Goal: Task Accomplishment & Management: Manage account settings

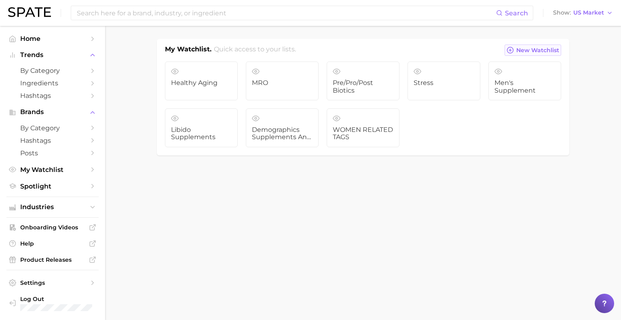
click at [534, 52] on span "New Watchlist" at bounding box center [537, 50] width 43 height 7
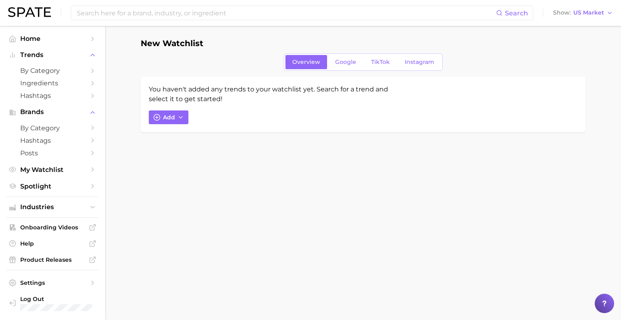
click at [192, 47] on h1 "New Watchlist" at bounding box center [172, 43] width 63 height 9
click at [158, 120] on icon "button" at bounding box center [156, 117] width 7 height 7
click at [192, 152] on input "Search and add to watchlist" at bounding box center [261, 155] width 205 height 17
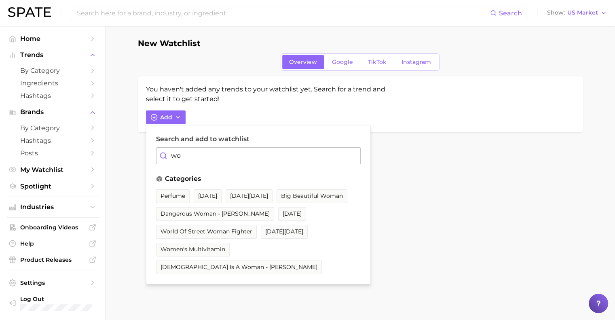
type input "w"
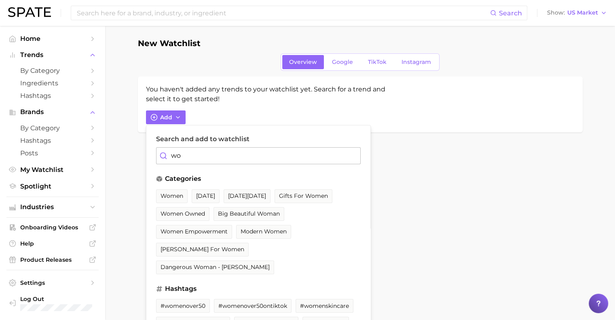
type input "w"
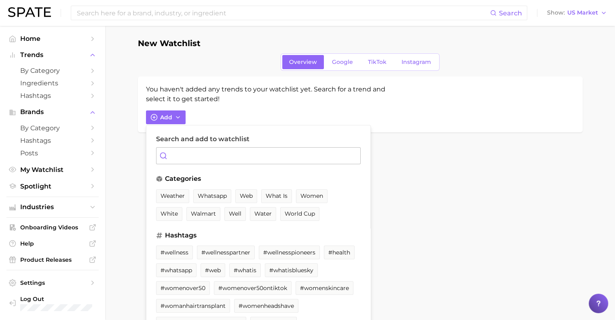
click at [149, 69] on div "Overview Google TikTok Instagram" at bounding box center [360, 61] width 445 height 17
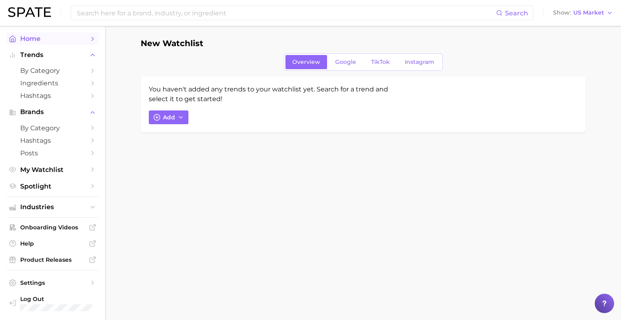
click at [34, 36] on span "Home" at bounding box center [52, 39] width 65 height 8
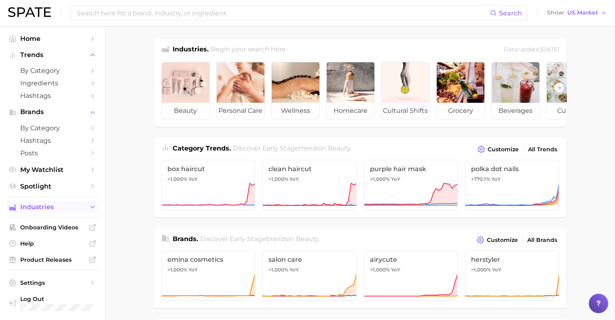
click at [54, 205] on button "Industries" at bounding box center [52, 207] width 92 height 12
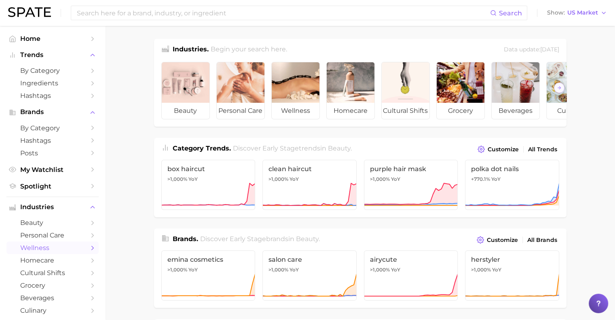
click at [55, 248] on span "wellness" at bounding box center [52, 248] width 65 height 8
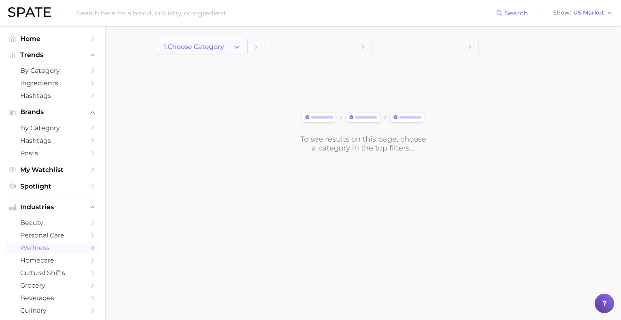
click at [226, 49] on button "1. Choose Category" at bounding box center [202, 47] width 91 height 16
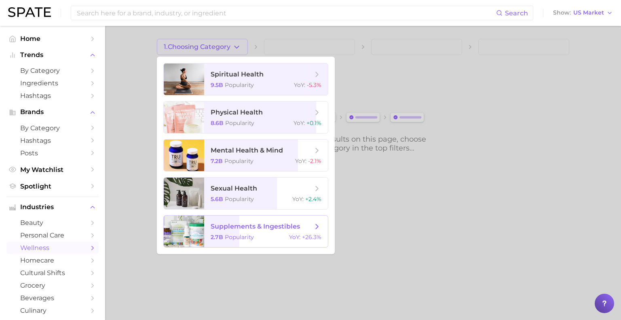
click at [224, 226] on span "supplements & ingestibles" at bounding box center [255, 226] width 89 height 8
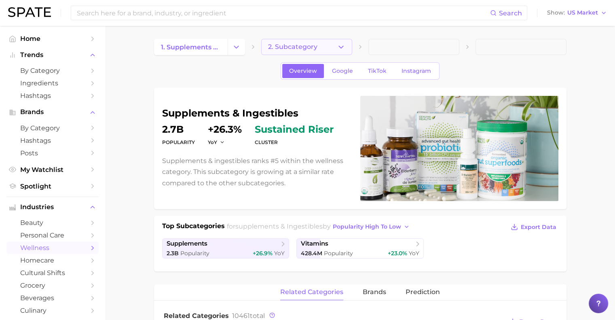
click at [328, 44] on button "2. Subcategory" at bounding box center [306, 47] width 91 height 16
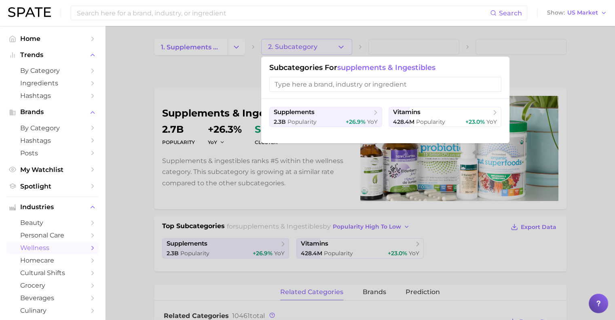
click at [328, 46] on div at bounding box center [307, 160] width 615 height 320
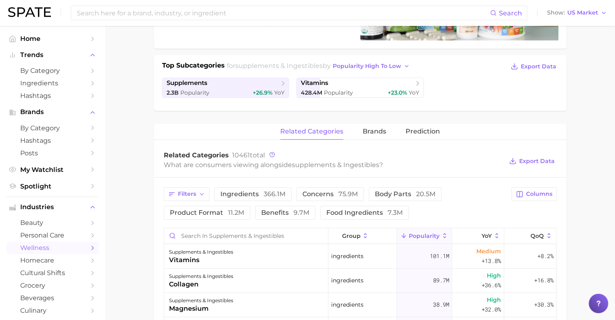
scroll to position [160, 0]
click at [203, 193] on icon "button" at bounding box center [201, 194] width 6 height 6
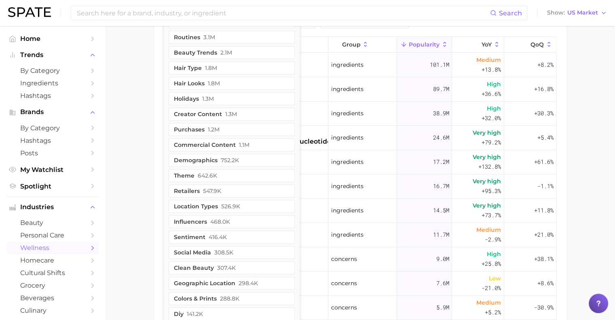
scroll to position [356, 0]
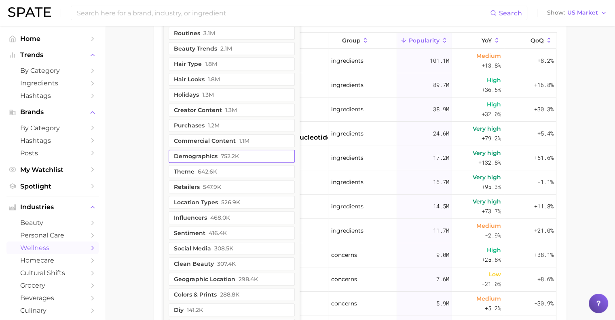
click at [196, 151] on button "demographics 752.2k" at bounding box center [232, 156] width 126 height 13
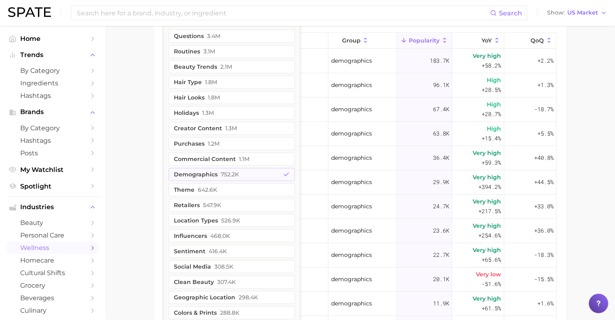
click at [592, 144] on main "1. supplements & ingestibles 2. Subcategory Overview Google TikTok Instagram su…" at bounding box center [360, 36] width 510 height 732
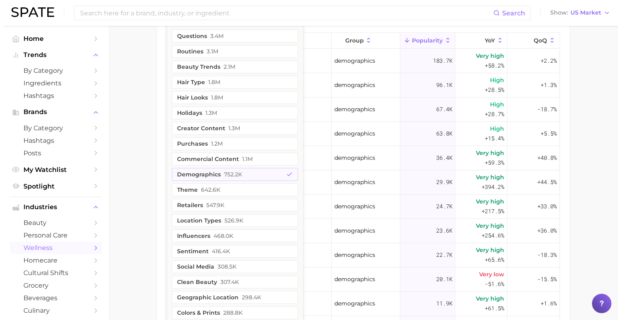
scroll to position [346, 0]
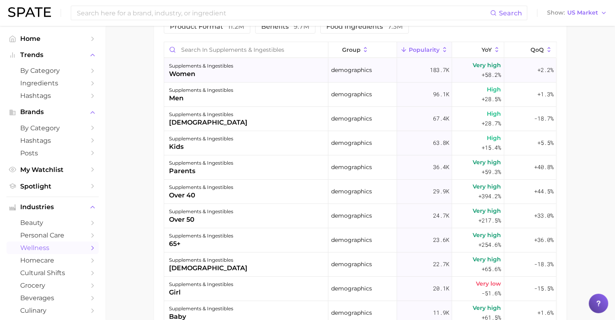
click at [188, 76] on div "women" at bounding box center [201, 74] width 64 height 10
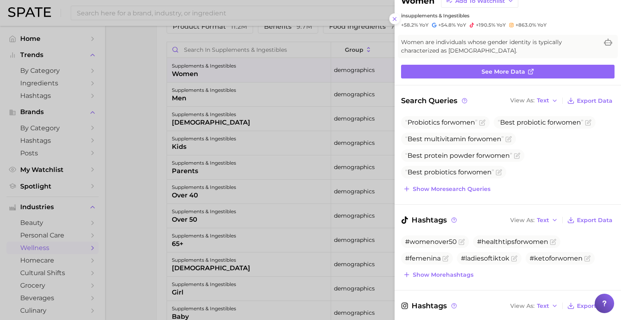
scroll to position [29, 0]
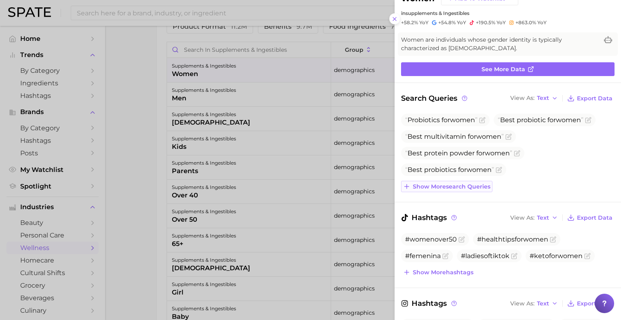
click at [472, 185] on span "Show more search queries" at bounding box center [452, 186] width 78 height 7
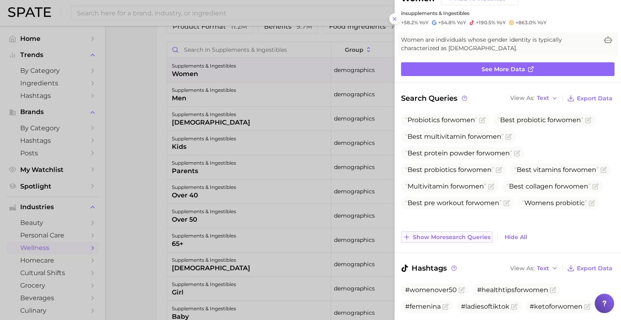
scroll to position [86, 0]
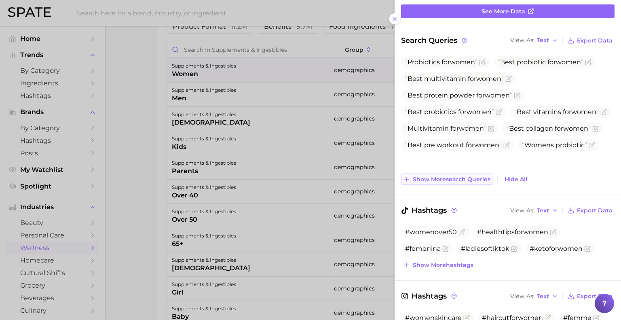
click at [462, 180] on span "Show more search queries" at bounding box center [452, 179] width 78 height 7
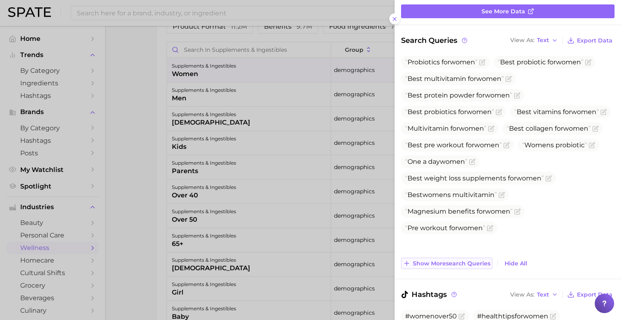
scroll to position [132, 0]
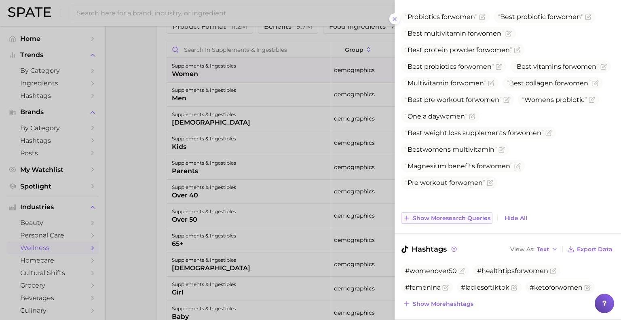
click at [459, 222] on button "Show more search queries" at bounding box center [446, 217] width 91 height 11
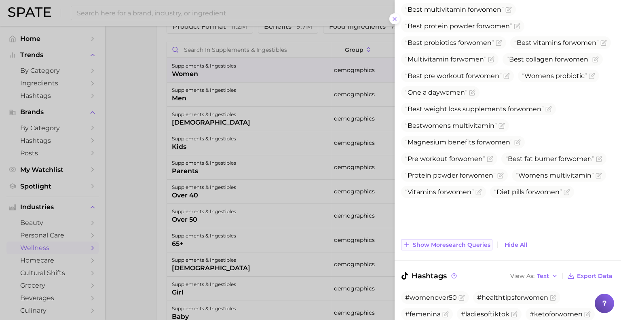
scroll to position [156, 0]
click at [453, 242] on span "Show more search queries" at bounding box center [452, 244] width 78 height 7
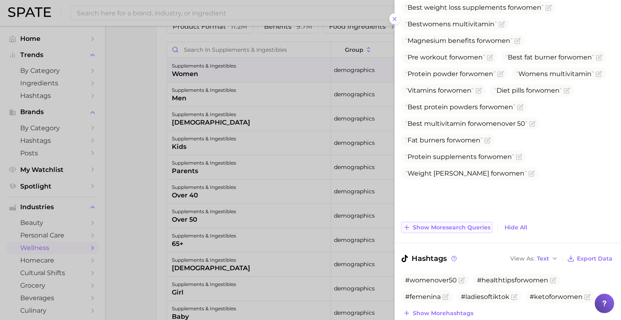
scroll to position [257, 0]
click at [445, 229] on span "Show more search queries" at bounding box center [452, 227] width 78 height 7
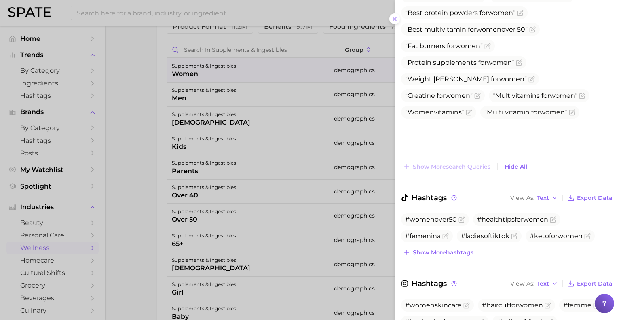
scroll to position [355, 0]
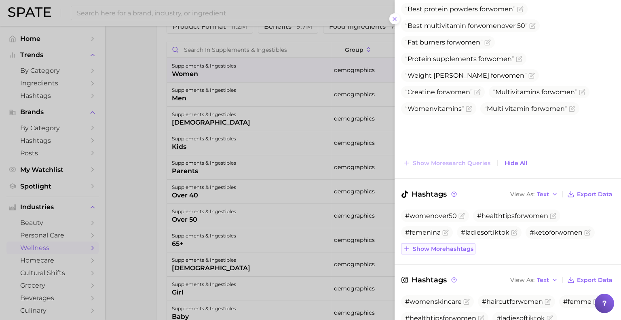
click at [446, 248] on span "Show more hashtags" at bounding box center [443, 248] width 61 height 7
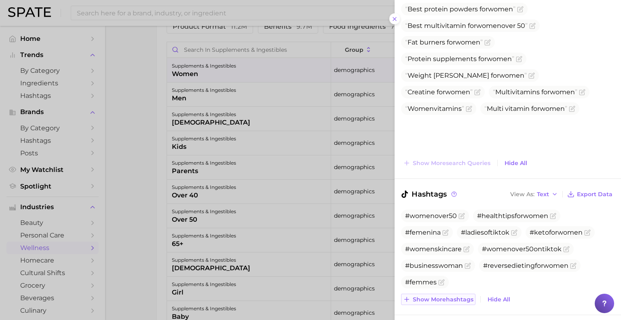
click at [445, 297] on span "Show more hashtags" at bounding box center [443, 299] width 61 height 7
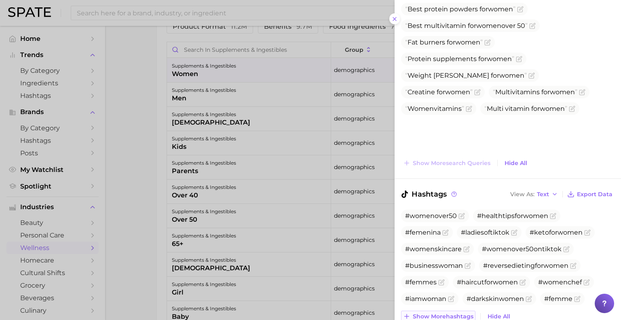
scroll to position [426, 0]
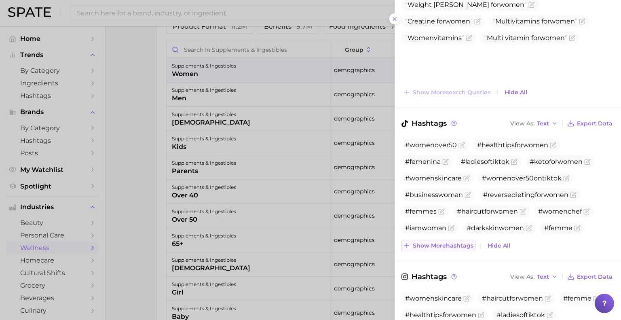
click at [454, 245] on span "Show more hashtags" at bounding box center [443, 245] width 61 height 7
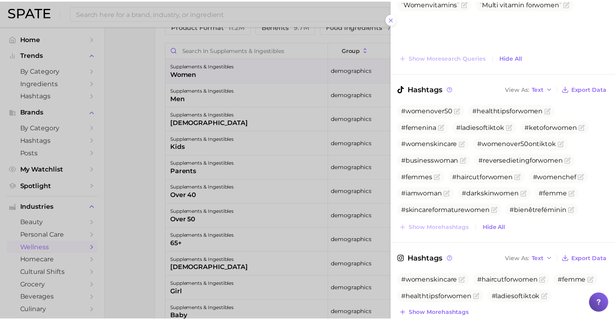
scroll to position [462, 0]
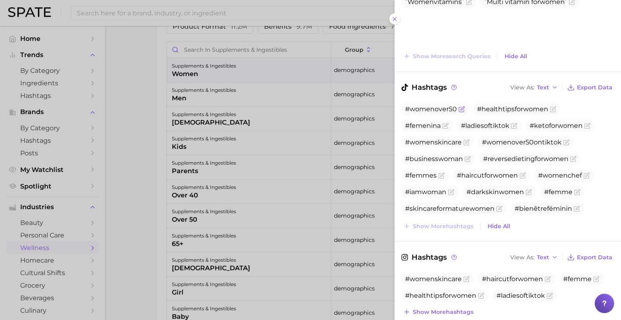
click at [460, 109] on icon "Flag as miscategorized or irrelevant" at bounding box center [461, 109] width 6 height 6
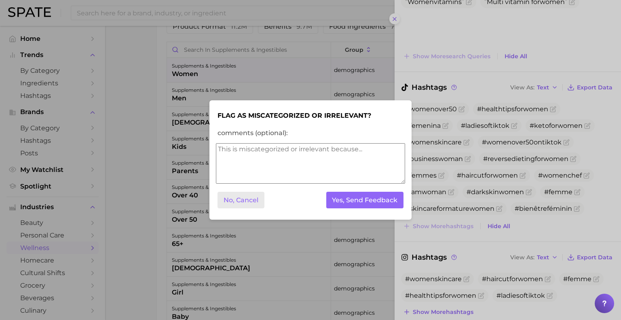
click at [232, 199] on button "No, Cancel" at bounding box center [240, 200] width 47 height 17
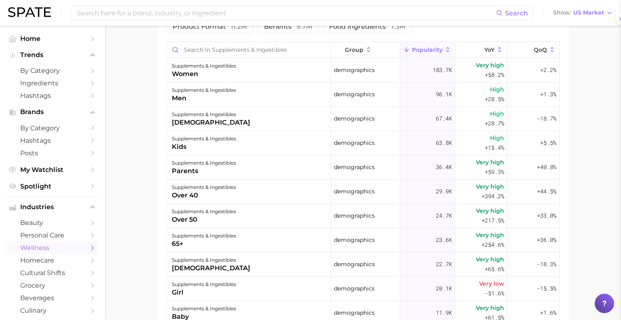
scroll to position [0, 0]
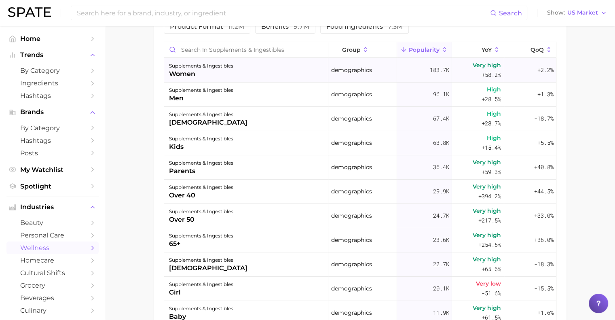
click at [208, 71] on div "women" at bounding box center [201, 74] width 64 height 10
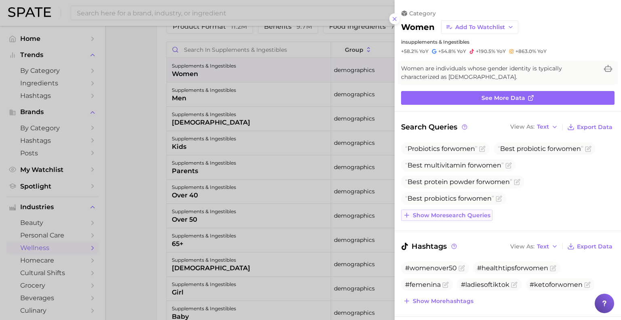
click at [474, 216] on span "Show more search queries" at bounding box center [452, 215] width 78 height 7
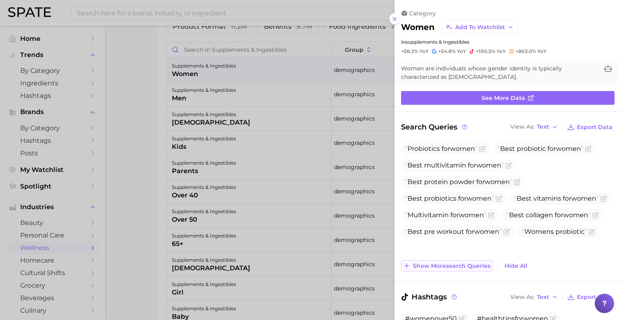
scroll to position [47, 0]
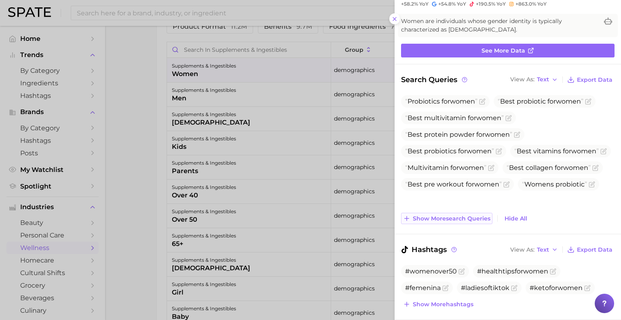
click at [461, 217] on span "Show more search queries" at bounding box center [452, 218] width 78 height 7
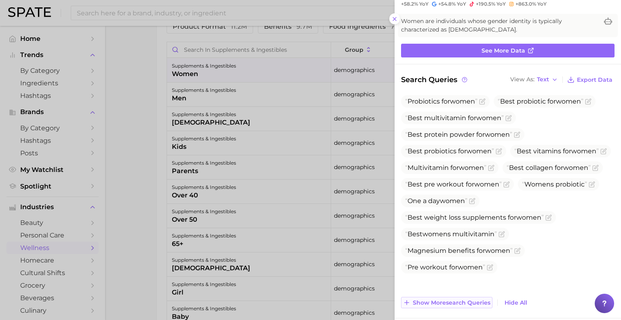
click at [469, 301] on span "Show more search queries" at bounding box center [452, 302] width 78 height 7
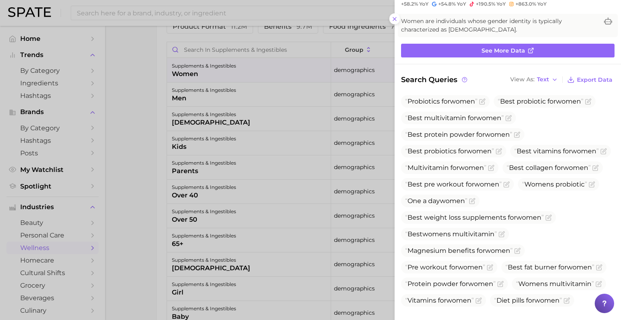
scroll to position [177, 0]
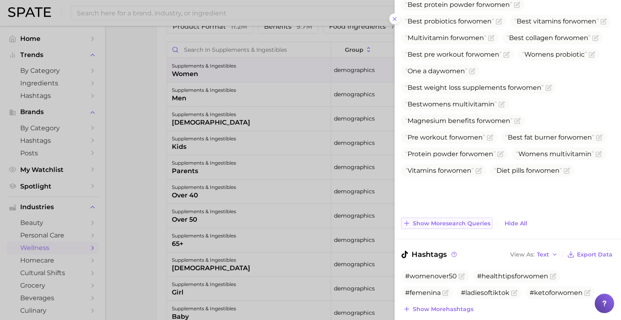
click at [458, 220] on span "Show more search queries" at bounding box center [452, 223] width 78 height 7
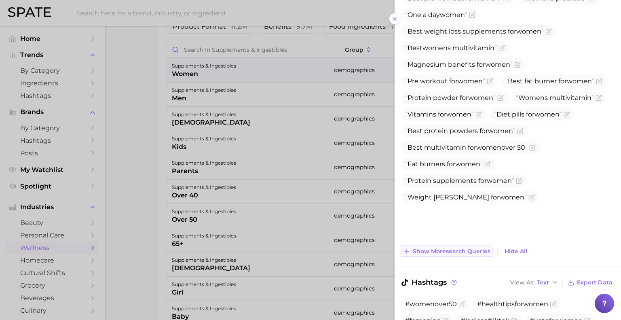
scroll to position [234, 0]
click at [453, 254] on button "Show more search queries" at bounding box center [446, 250] width 91 height 11
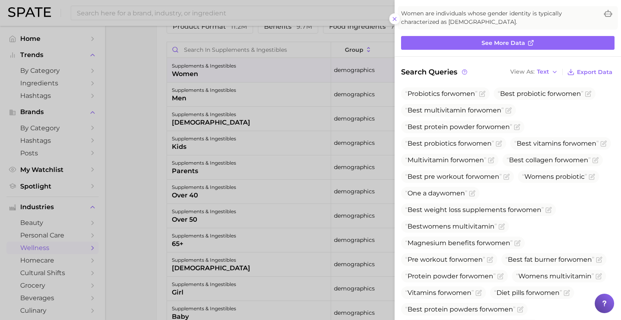
scroll to position [0, 0]
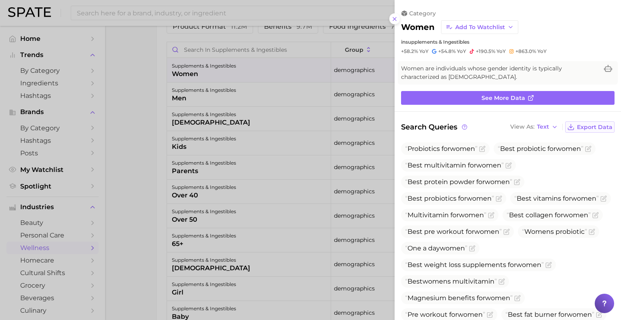
click at [577, 124] on span "Export Data" at bounding box center [595, 127] width 36 height 7
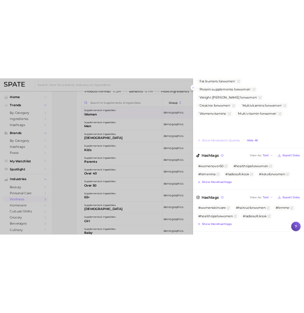
scroll to position [391, 0]
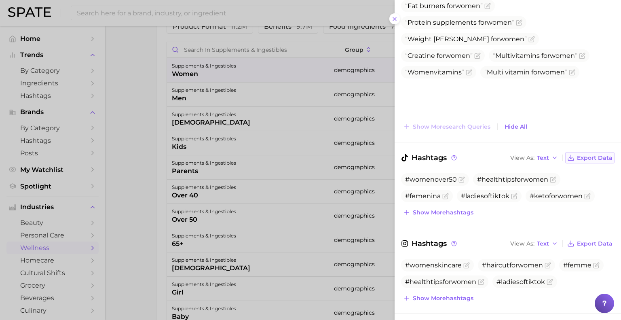
click at [586, 154] on span "Export Data" at bounding box center [595, 157] width 36 height 7
click at [593, 243] on span "Export Data" at bounding box center [595, 243] width 36 height 7
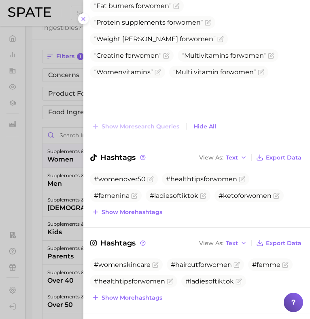
click at [38, 143] on div at bounding box center [155, 159] width 310 height 319
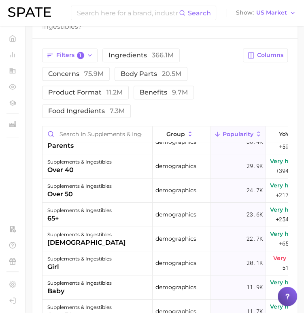
scroll to position [0, 0]
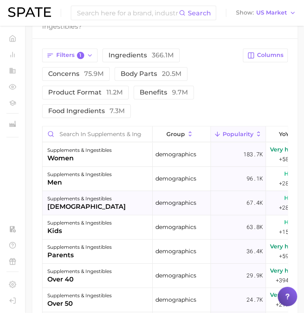
click at [84, 204] on div "[DEMOGRAPHIC_DATA]" at bounding box center [86, 207] width 78 height 10
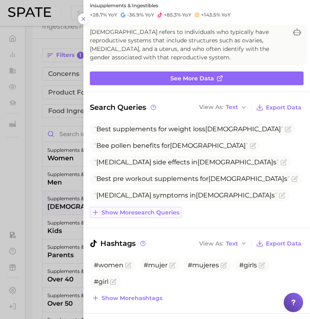
click at [162, 211] on span "Show more search queries" at bounding box center [140, 212] width 78 height 7
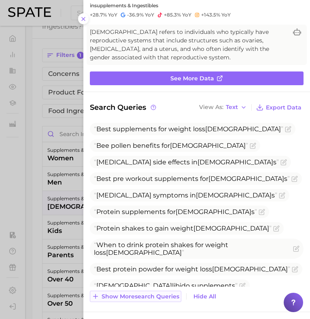
click at [166, 295] on span "Show more search queries" at bounding box center [140, 296] width 78 height 7
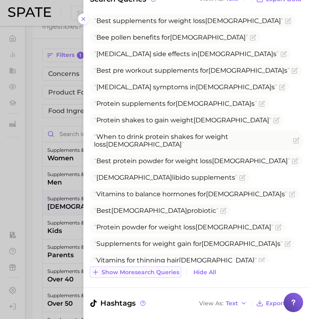
click at [148, 270] on span "Show more search queries" at bounding box center [140, 272] width 78 height 7
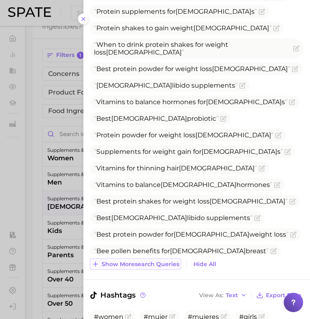
click at [138, 261] on span "Show more search queries" at bounding box center [140, 264] width 78 height 7
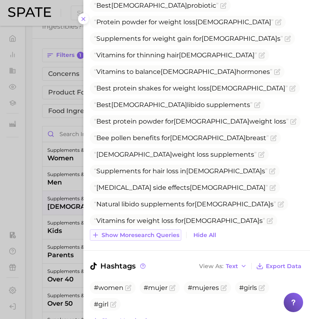
click at [134, 230] on button "Show more search queries" at bounding box center [135, 235] width 91 height 11
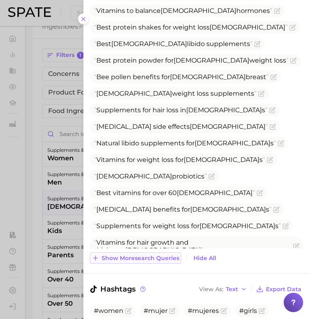
click at [135, 262] on button "Show more search queries" at bounding box center [135, 258] width 91 height 11
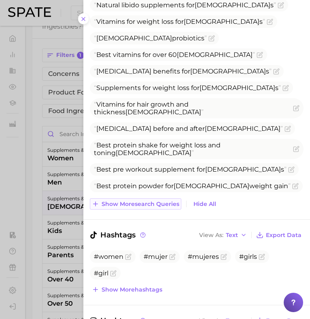
click at [127, 209] on button "Show more search queries" at bounding box center [135, 203] width 91 height 11
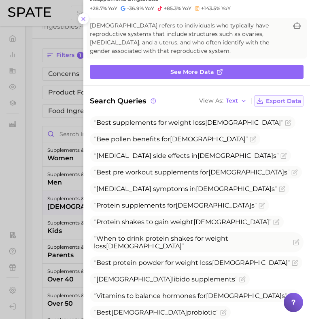
click at [282, 95] on button "Export Data" at bounding box center [278, 100] width 49 height 11
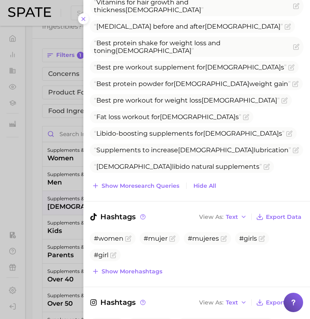
click at [276, 209] on div "Search Queries View As Text Export Data Best supplements for weight loss [DEMOG…" at bounding box center [196, 144] width 226 height 1315
click at [277, 214] on span "Export Data" at bounding box center [284, 217] width 36 height 7
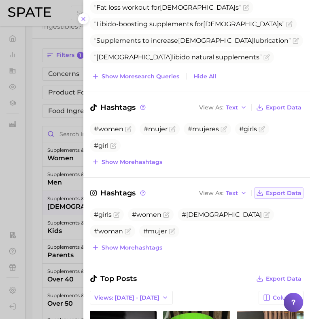
click at [274, 195] on span "Export Data" at bounding box center [284, 193] width 36 height 7
click at [39, 225] on div at bounding box center [155, 159] width 310 height 319
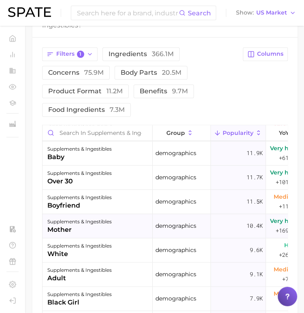
click at [77, 226] on div "mother" at bounding box center [79, 230] width 64 height 10
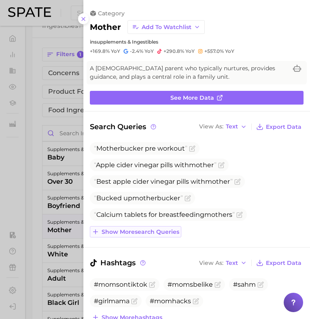
click at [122, 232] on span "Show more search queries" at bounding box center [140, 232] width 78 height 7
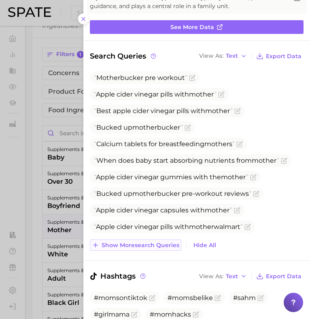
click at [127, 247] on span "Show more search queries" at bounding box center [140, 245] width 78 height 7
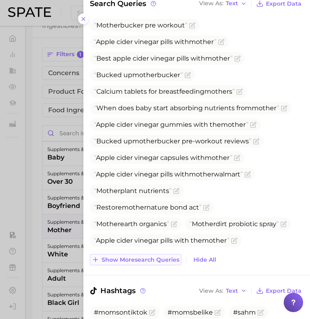
click at [125, 257] on span "Show more search queries" at bounding box center [140, 260] width 78 height 7
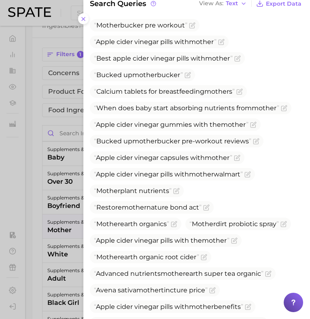
click at [40, 249] on div at bounding box center [155, 159] width 310 height 319
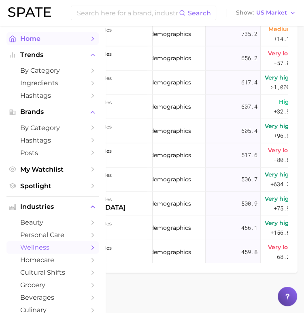
click at [11, 39] on icon "Sidebar" at bounding box center [12, 38] width 7 height 7
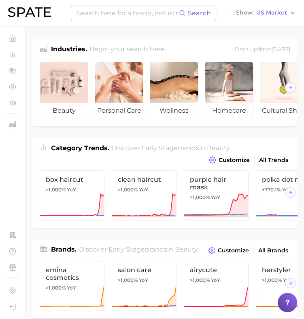
click at [95, 17] on input at bounding box center [127, 13] width 103 height 14
click at [137, 16] on input at bounding box center [127, 13] width 103 height 14
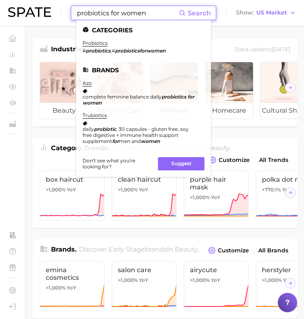
drag, startPoint x: 162, startPoint y: 12, endPoint x: 55, endPoint y: 4, distance: 107.8
click at [55, 4] on div "probiotics for women Search Categories probiotics # probiotics , # probioticsfo…" at bounding box center [151, 13] width 287 height 26
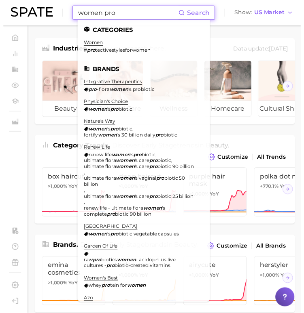
scroll to position [118, 0]
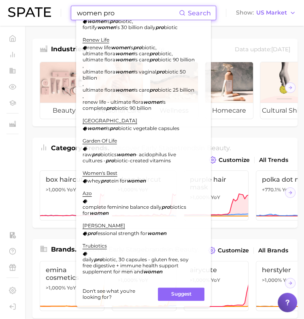
drag, startPoint x: 126, startPoint y: 15, endPoint x: 9, endPoint y: -1, distance: 117.9
click at [9, 0] on html "women pro Search Categories women # pro tectivestylesforwomen Brands integrativ…" at bounding box center [152, 159] width 304 height 319
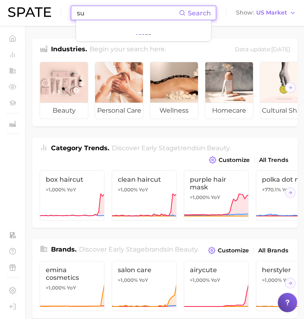
type input "s"
click at [146, 13] on input at bounding box center [127, 13] width 103 height 14
type input "w"
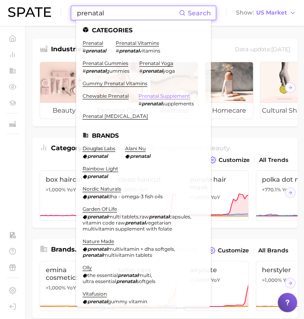
type input "prenatal"
click at [138, 99] on link "prenatal supplement" at bounding box center [164, 96] width 52 height 6
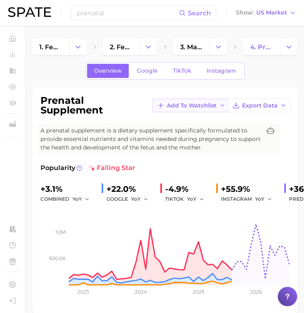
click at [177, 103] on span "Add to Watchlist" at bounding box center [192, 105] width 50 height 7
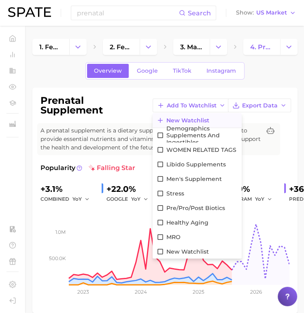
click at [176, 118] on span "New Watchlist" at bounding box center [187, 120] width 43 height 7
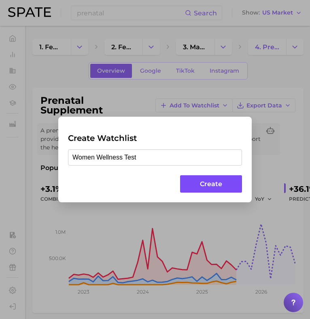
type input "Women Wellness Test"
click at [199, 188] on button "Create" at bounding box center [211, 183] width 62 height 17
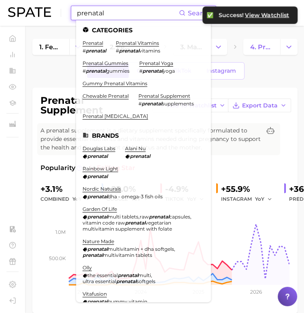
click at [123, 15] on input "prenatal" at bounding box center [127, 13] width 103 height 14
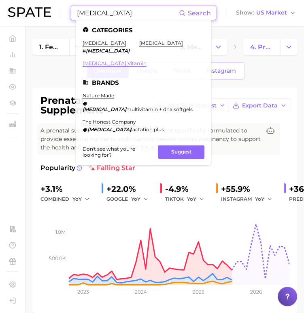
type input "[MEDICAL_DATA]"
click at [116, 62] on link "[MEDICAL_DATA] vitamin" at bounding box center [114, 63] width 64 height 6
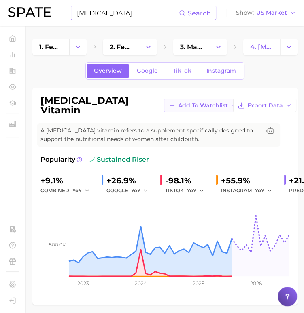
click at [177, 99] on button "Add to Watchlist" at bounding box center [202, 106] width 77 height 14
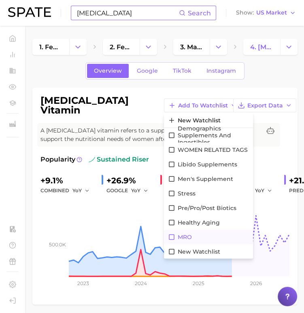
scroll to position [15, 0]
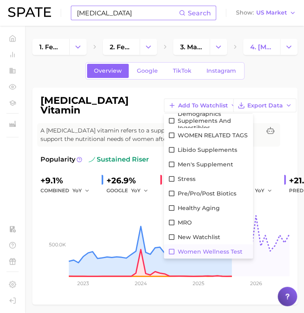
click at [168, 248] on icon at bounding box center [171, 251] width 7 height 7
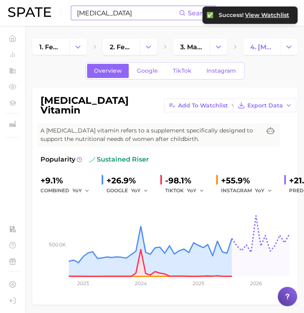
click at [107, 13] on input "[MEDICAL_DATA]" at bounding box center [127, 13] width 103 height 14
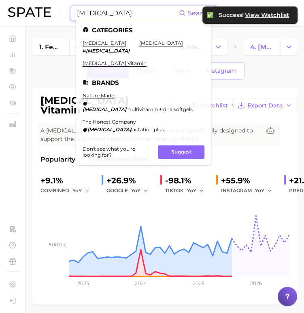
click at [107, 13] on input "[MEDICAL_DATA]" at bounding box center [127, 13] width 103 height 14
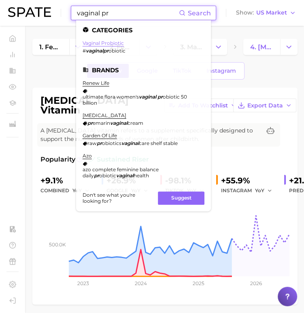
type input "vaginal pr"
click at [110, 43] on link "vaginal probiotic" at bounding box center [102, 43] width 41 height 6
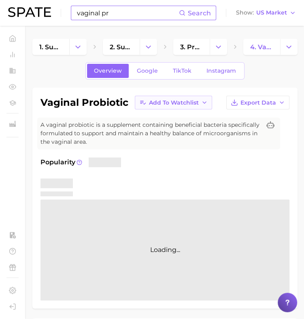
click at [161, 102] on span "Add to Watchlist" at bounding box center [174, 102] width 50 height 7
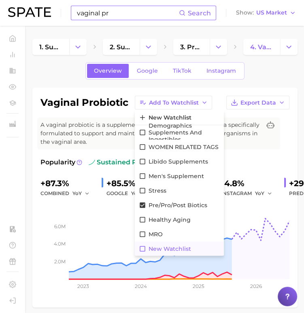
scroll to position [15, 0]
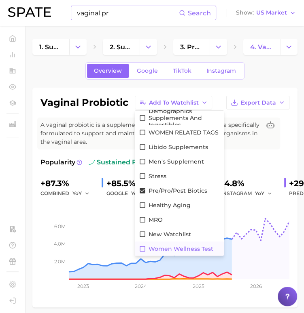
click at [141, 247] on icon at bounding box center [142, 248] width 7 height 7
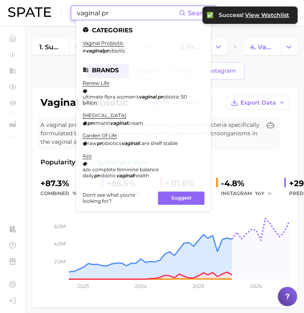
drag, startPoint x: 141, startPoint y: 15, endPoint x: 32, endPoint y: -6, distance: 111.2
click at [32, 0] on html "vaginal pr Search Categories vaginal probiotic # vaginalpr obiotic Brands renew…" at bounding box center [152, 156] width 304 height 313
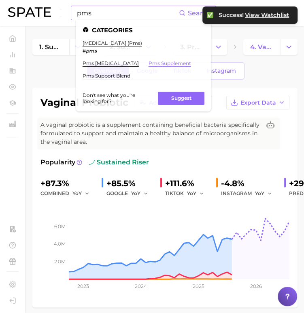
click at [150, 63] on link "pms supplement" at bounding box center [169, 63] width 42 height 6
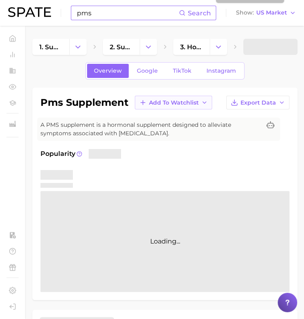
click at [171, 104] on span "Add to Watchlist" at bounding box center [174, 102] width 50 height 7
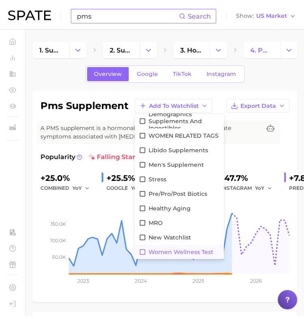
scroll to position [15, 0]
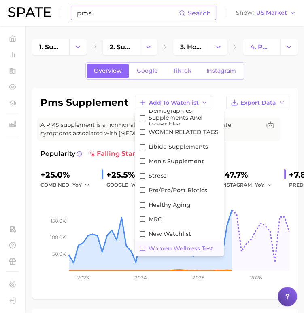
click at [165, 249] on span "Women Wellness Test" at bounding box center [180, 248] width 65 height 7
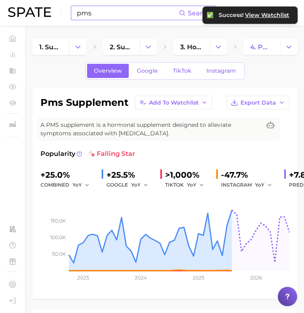
click at [114, 13] on input "pms" at bounding box center [127, 13] width 103 height 14
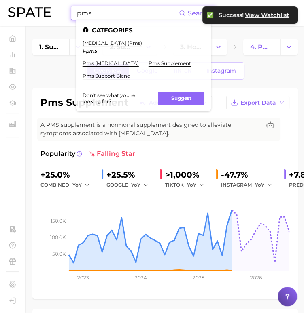
click at [114, 13] on input "pms" at bounding box center [127, 13] width 103 height 14
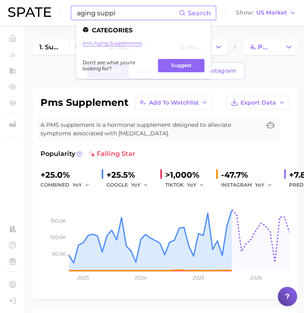
click at [110, 42] on link "anti aging supplements" at bounding box center [111, 43] width 59 height 6
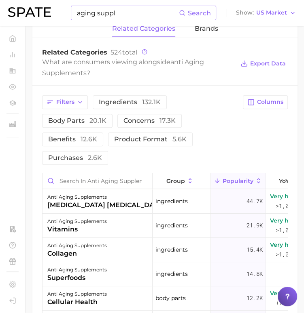
scroll to position [395, 0]
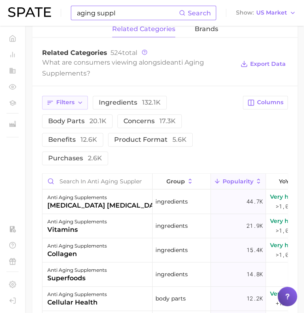
click at [60, 110] on button "Filters" at bounding box center [65, 103] width 46 height 14
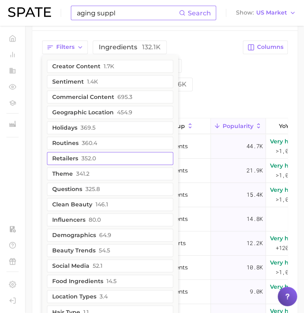
scroll to position [449, 0]
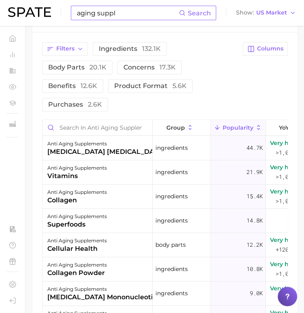
click at [200, 110] on div "Filters ingredients 132.1k body parts 20.1k concerns 17.3k benefits 12.6k produ…" at bounding box center [140, 77] width 196 height 70
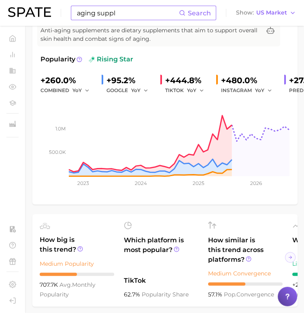
scroll to position [12, 0]
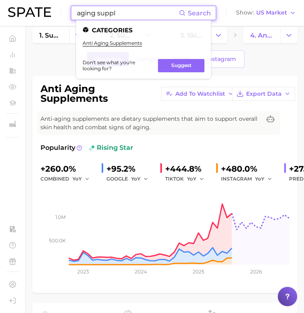
drag, startPoint x: 129, startPoint y: 14, endPoint x: 8, endPoint y: 7, distance: 120.2
click at [8, 7] on div "aging suppl Search Categories anti aging supplements Don't see what you're look…" at bounding box center [151, 13] width 287 height 26
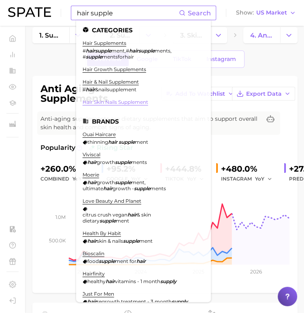
click at [117, 103] on link "hair skin nails supplement" at bounding box center [114, 102] width 65 height 6
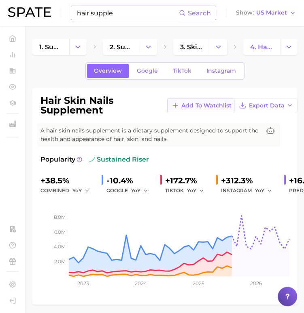
click at [183, 105] on span "Add to Watchlist" at bounding box center [206, 105] width 50 height 7
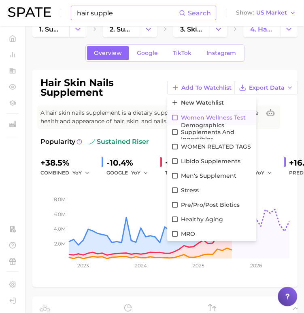
click at [176, 114] on icon at bounding box center [174, 117] width 7 height 7
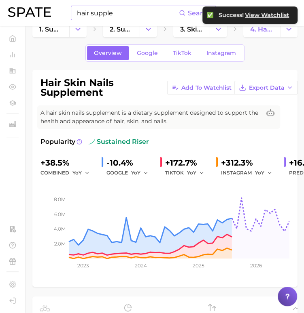
click at [115, 8] on input "hair supple" at bounding box center [127, 13] width 103 height 14
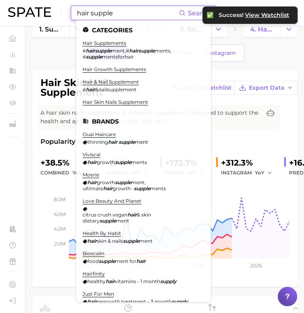
click at [115, 8] on input "hair supple" at bounding box center [127, 13] width 103 height 14
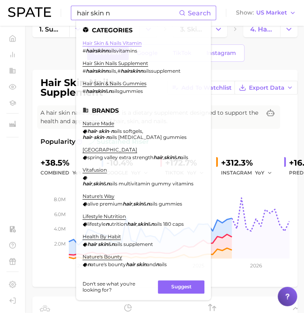
click at [115, 41] on link "hair skin & nails vitamin" at bounding box center [111, 43] width 59 height 6
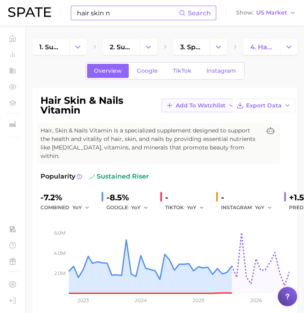
click at [192, 107] on span "Add to Watchlist" at bounding box center [200, 105] width 50 height 7
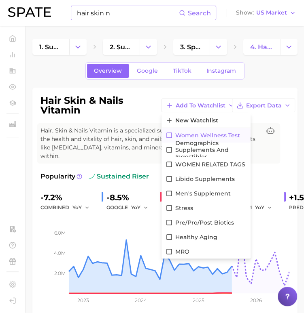
click at [170, 134] on icon at bounding box center [168, 135] width 7 height 7
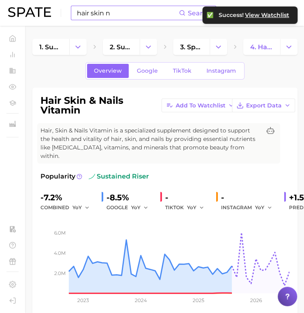
click at [108, 13] on input "hair skin n" at bounding box center [127, 13] width 103 height 14
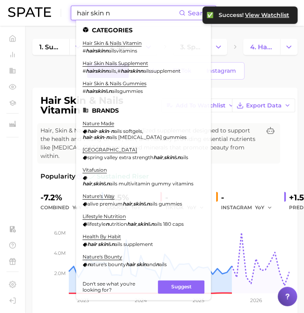
click at [108, 13] on input "hair skin n" at bounding box center [127, 13] width 103 height 14
drag, startPoint x: 92, startPoint y: 12, endPoint x: 130, endPoint y: 18, distance: 38.1
click at [130, 18] on input "hair skin n" at bounding box center [127, 13] width 103 height 14
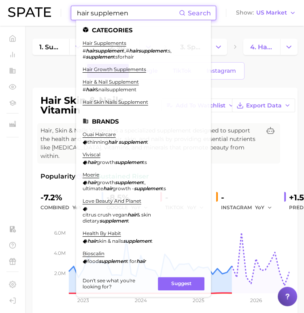
drag, startPoint x: 135, startPoint y: 15, endPoint x: -1, endPoint y: -18, distance: 139.3
click at [0, 0] on html "hair supplemen Search Categories hair supplements # hairsupplemen t , # hairsup…" at bounding box center [152, 156] width 304 height 313
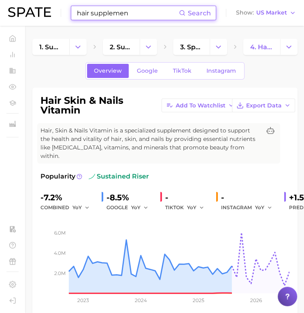
type input "="
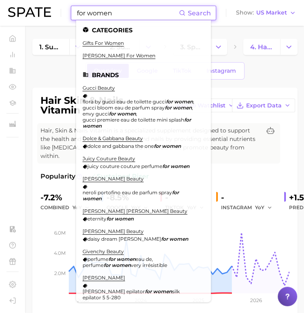
click at [106, 14] on input "for women" at bounding box center [127, 13] width 103 height 14
type input "s"
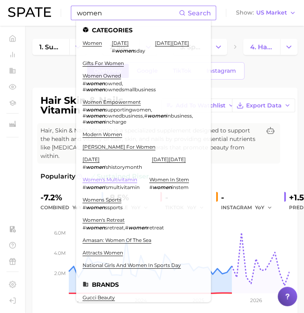
click at [113, 183] on link "women's multivitamin" at bounding box center [109, 180] width 55 height 6
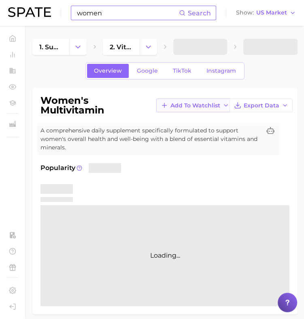
click at [206, 104] on span "Add to Watchlist" at bounding box center [195, 105] width 50 height 7
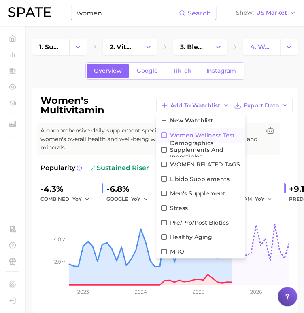
click at [163, 133] on icon at bounding box center [163, 135] width 7 height 7
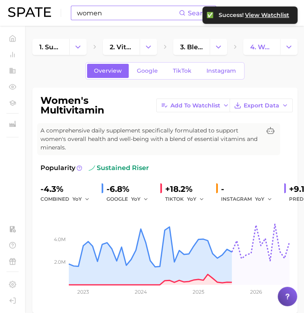
click at [119, 13] on input "women" at bounding box center [127, 13] width 103 height 14
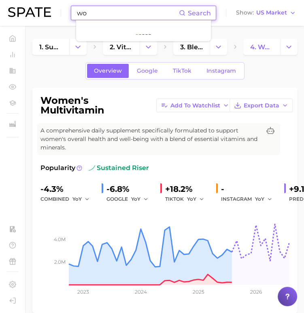
type input "w"
type input "f"
click at [38, 17] on link at bounding box center [29, 12] width 43 height 11
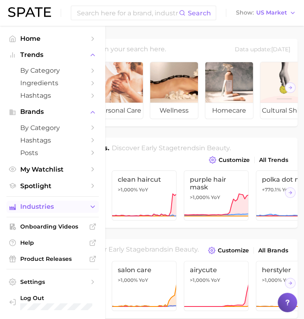
click at [55, 207] on span "Industries" at bounding box center [52, 206] width 65 height 7
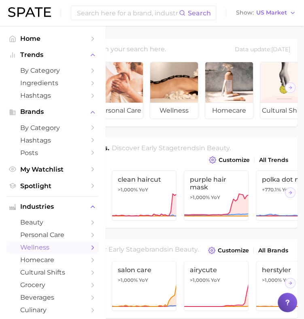
click at [52, 248] on span "wellness" at bounding box center [52, 248] width 65 height 8
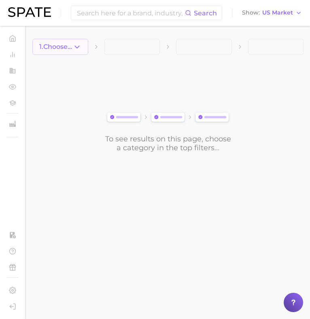
click at [73, 44] on icon "button" at bounding box center [77, 47] width 8 height 8
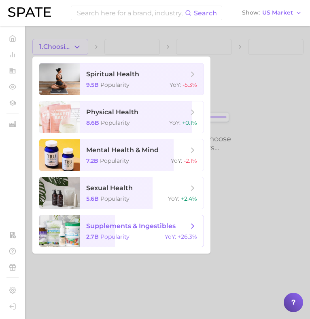
click at [111, 239] on span "Popularity" at bounding box center [114, 236] width 29 height 7
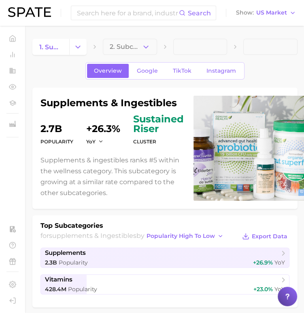
scroll to position [256, 0]
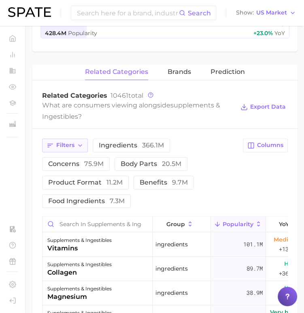
click at [71, 148] on button "Filters" at bounding box center [65, 146] width 46 height 14
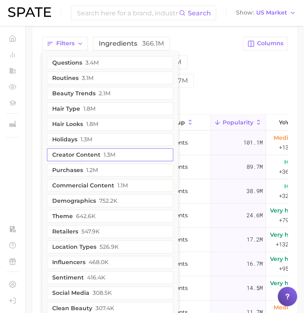
scroll to position [358, 0]
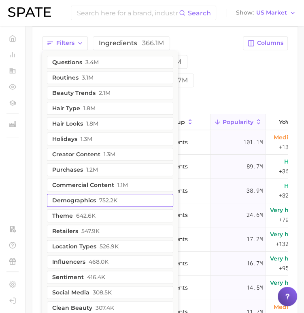
click at [86, 200] on button "demographics 752.2k" at bounding box center [110, 200] width 126 height 13
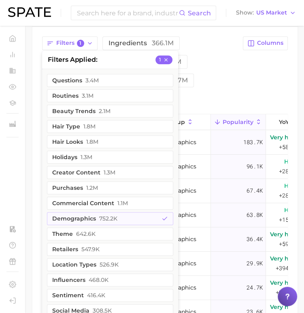
click at [215, 76] on div "Filters 1 filters applied 1 questions 3.4m routines 3.1m beauty trends 2.1m hai…" at bounding box center [140, 71] width 196 height 70
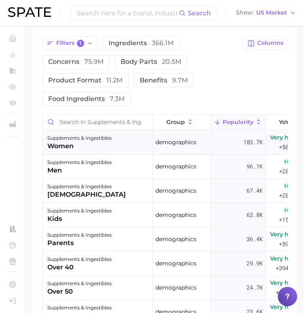
click at [64, 151] on div "supplements & ingestibles women" at bounding box center [97, 143] width 110 height 24
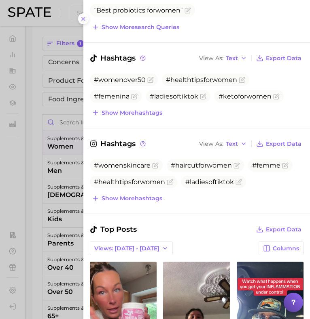
scroll to position [186, 0]
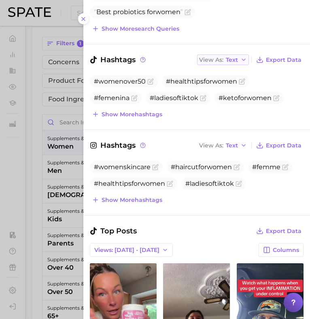
click at [240, 58] on icon "button" at bounding box center [243, 60] width 6 height 6
click at [223, 84] on button "Table" at bounding box center [241, 87] width 89 height 15
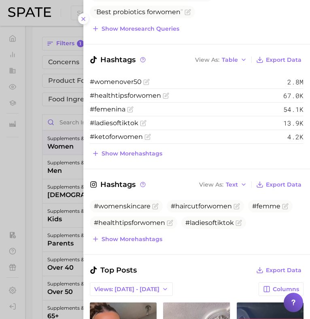
click at [287, 79] on span "2.8m" at bounding box center [295, 82] width 16 height 8
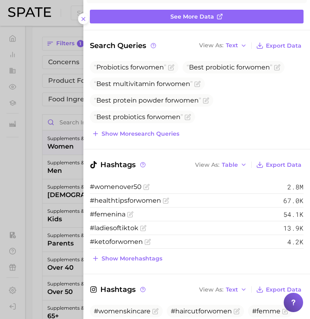
scroll to position [81, 0]
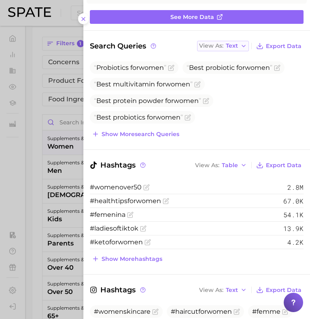
click at [230, 44] on span "Text" at bounding box center [232, 46] width 12 height 4
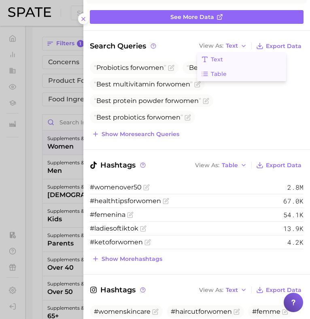
click at [244, 67] on button "Table" at bounding box center [241, 74] width 89 height 15
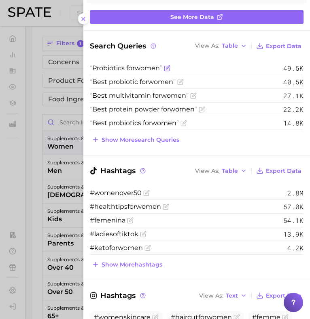
click at [150, 70] on span "women" at bounding box center [147, 68] width 25 height 8
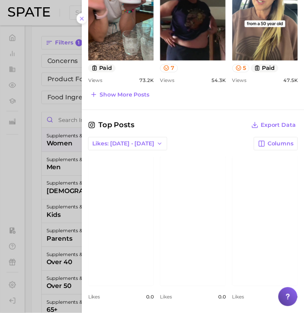
scroll to position [564, 0]
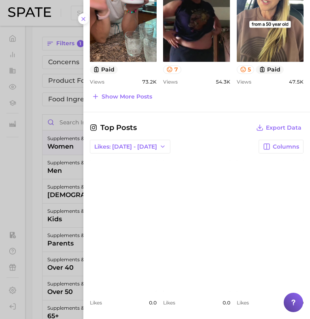
click at [31, 169] on div at bounding box center [155, 159] width 310 height 319
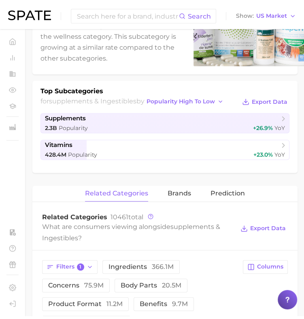
scroll to position [0, 0]
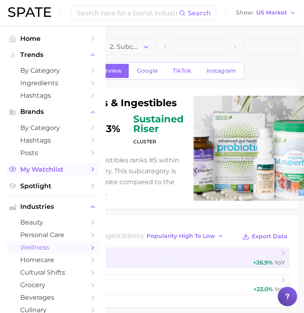
click at [53, 173] on span "My Watchlist" at bounding box center [52, 170] width 65 height 8
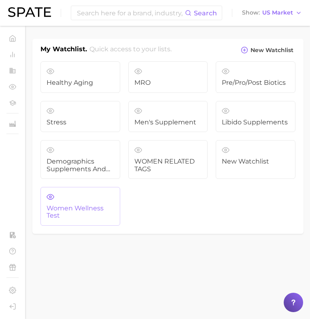
click at [75, 199] on link "Women Wellness Test" at bounding box center [80, 206] width 80 height 39
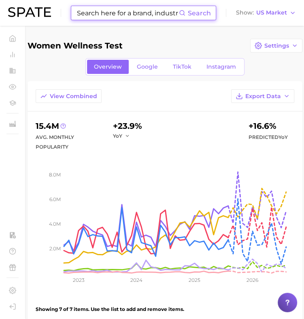
click at [99, 16] on input at bounding box center [127, 13] width 103 height 14
type input "w"
type input "l"
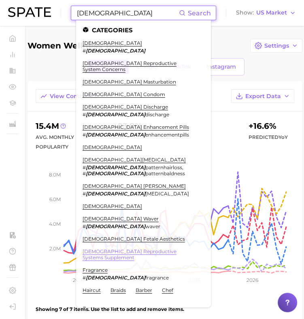
type input "[DEMOGRAPHIC_DATA]"
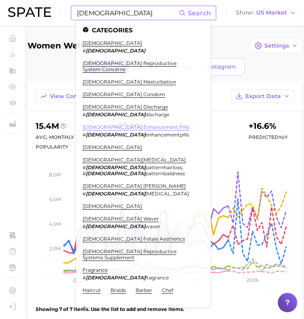
click at [136, 124] on link "[DEMOGRAPHIC_DATA] enhancement pills" at bounding box center [135, 127] width 106 height 6
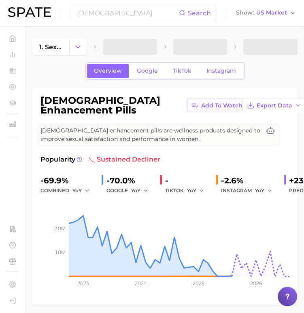
click at [214, 106] on span "Add to Watchlist" at bounding box center [226, 105] width 50 height 7
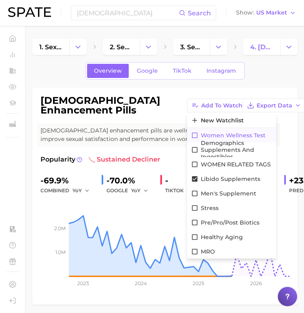
click at [191, 134] on icon at bounding box center [194, 135] width 7 height 7
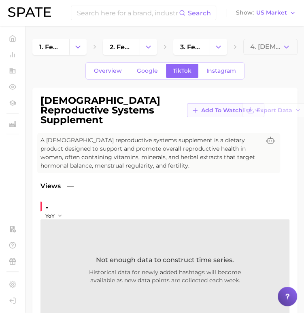
click at [200, 105] on button "Add to Watchlist" at bounding box center [225, 110] width 77 height 14
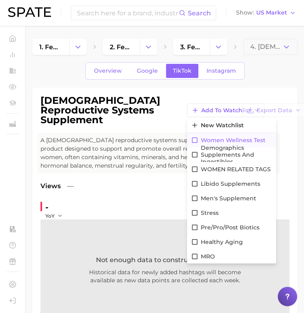
click at [192, 137] on icon at bounding box center [195, 140] width 6 height 6
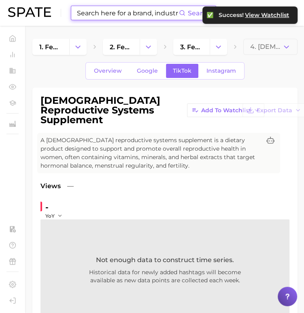
click at [119, 15] on input at bounding box center [127, 13] width 103 height 14
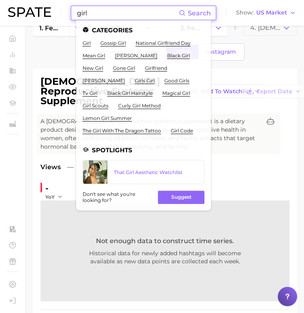
scroll to position [19, 0]
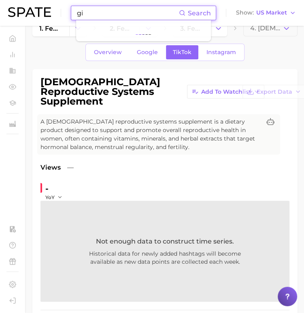
type input "g"
type input "s"
type input "p"
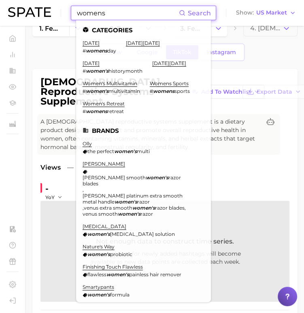
type input "womens"
click at [36, 14] on img at bounding box center [29, 12] width 43 height 10
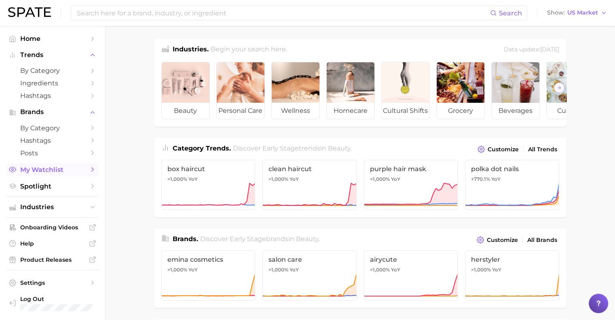
click at [54, 173] on span "My Watchlist" at bounding box center [52, 170] width 65 height 8
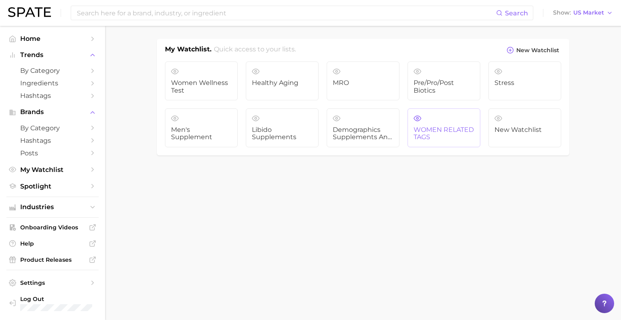
click at [303, 121] on link "WOMEN RELATED TAGS" at bounding box center [443, 127] width 73 height 39
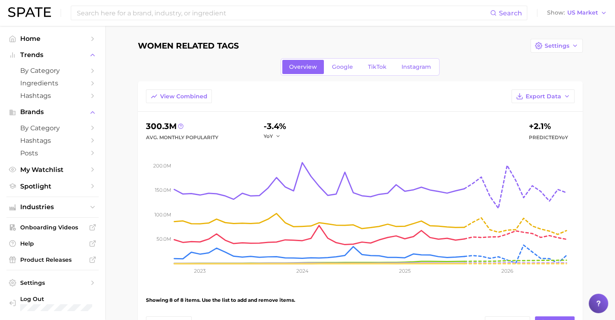
click at [225, 38] on main "WOMEN RELATED TAGS Settings Overview Google TikTok Instagram View Combined Expo…" at bounding box center [360, 306] width 510 height 561
click at [303, 47] on span "Settings" at bounding box center [556, 45] width 25 height 7
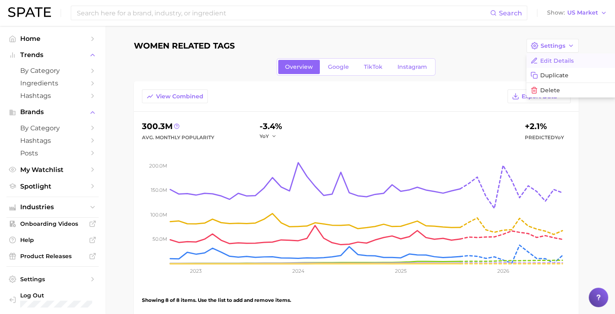
click at [303, 59] on span "Edit Details" at bounding box center [557, 60] width 34 height 7
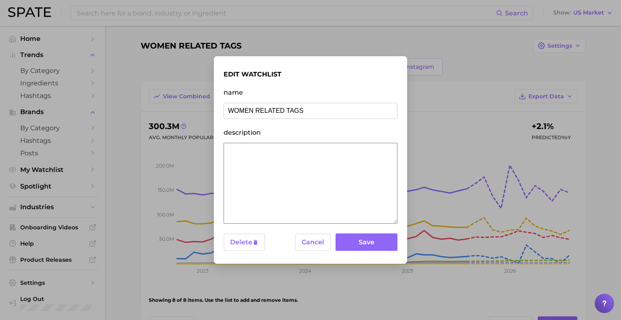
drag, startPoint x: 235, startPoint y: 108, endPoint x: 380, endPoint y: 101, distance: 145.7
click at [303, 101] on div "edit watchlist name WOMEN RELATED TAGS description Delete Cancel Save" at bounding box center [310, 160] width 174 height 188
click at [252, 110] on input "Women tags" at bounding box center [310, 111] width 174 height 16
type input "Women demo tags"
click at [303, 246] on button "Save" at bounding box center [366, 241] width 62 height 17
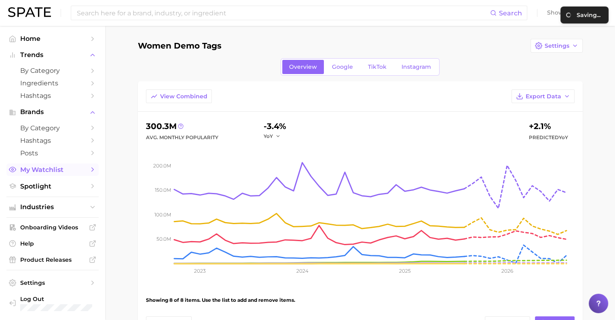
click at [58, 172] on span "My Watchlist" at bounding box center [52, 170] width 65 height 8
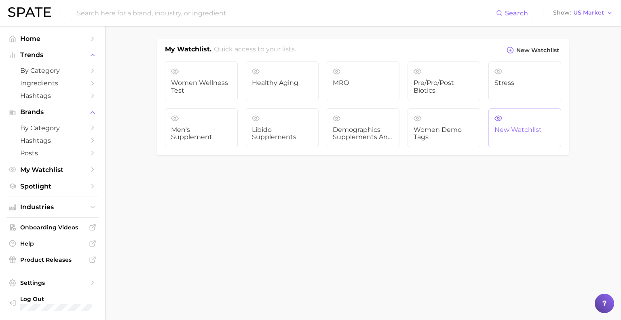
click at [303, 135] on link "New Watchlist" at bounding box center [524, 127] width 73 height 39
click at [303, 118] on link "New Watchlist" at bounding box center [524, 127] width 73 height 39
click at [206, 92] on span "Women Wellness Test" at bounding box center [201, 86] width 61 height 15
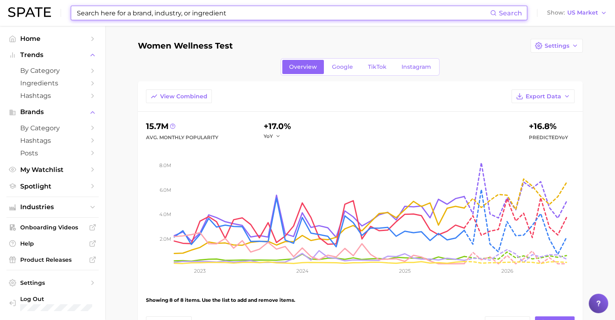
click at [148, 16] on input at bounding box center [283, 13] width 414 height 14
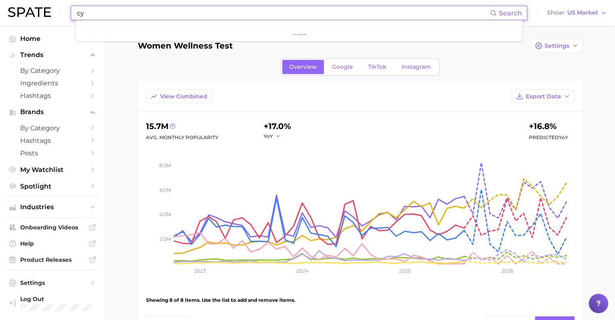
type input "c"
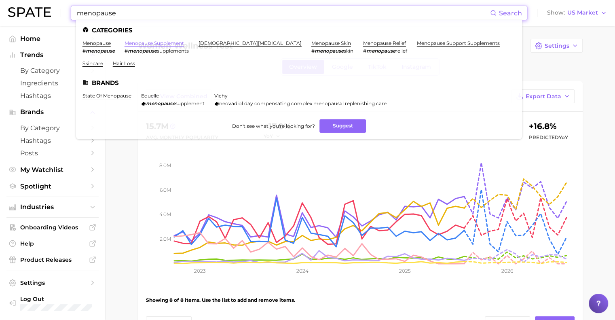
type input "menopause"
click at [303, 44] on link "menopause support supplements" at bounding box center [458, 43] width 83 height 6
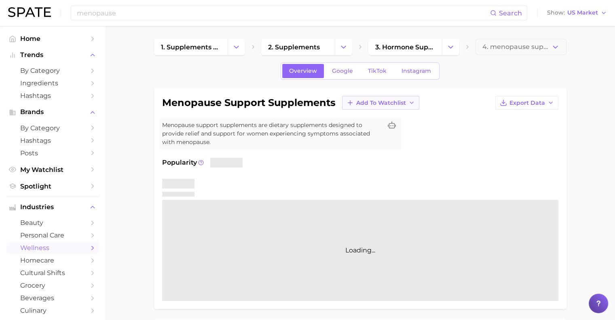
click at [303, 101] on span "Add to Watchlist" at bounding box center [381, 102] width 50 height 7
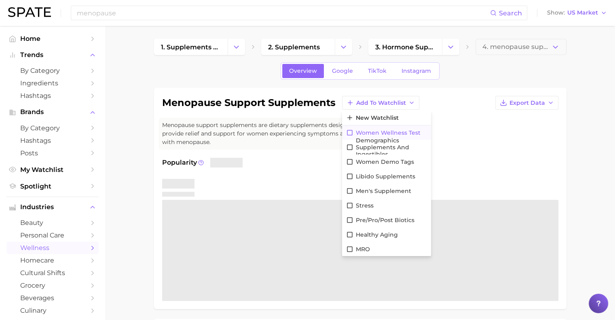
click at [303, 132] on icon at bounding box center [349, 132] width 7 height 7
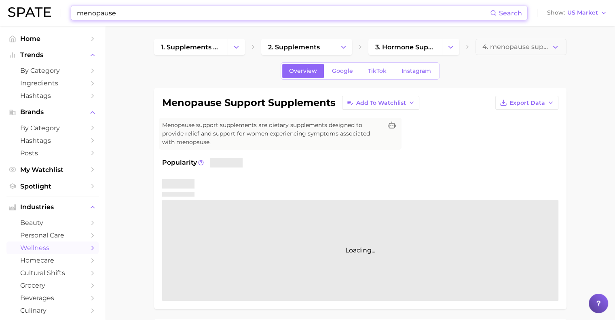
click at [180, 13] on input "menopause" at bounding box center [283, 13] width 414 height 14
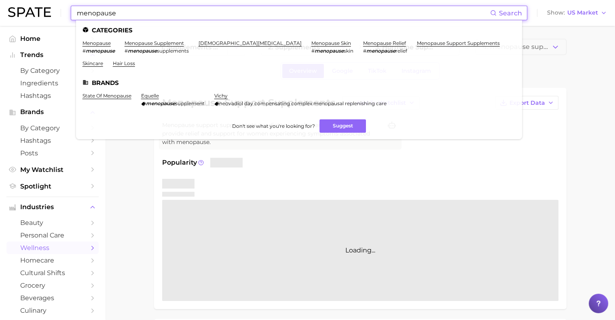
click at [180, 13] on input "menopause" at bounding box center [283, 13] width 414 height 14
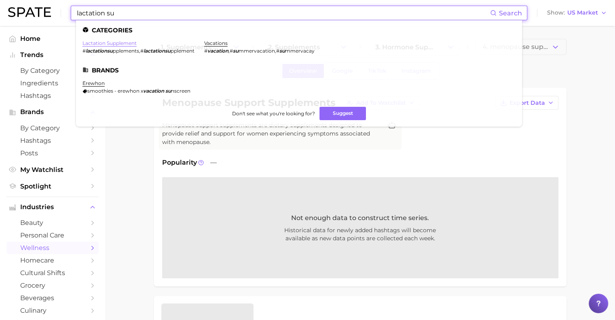
type input "lactation su"
click at [119, 42] on link "lactation supplement" at bounding box center [109, 43] width 54 height 6
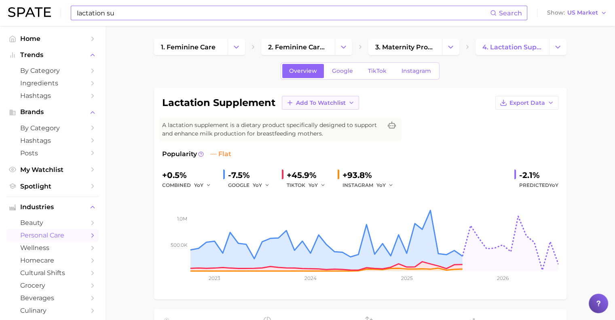
click at [303, 98] on button "Add to Watchlist" at bounding box center [320, 103] width 77 height 14
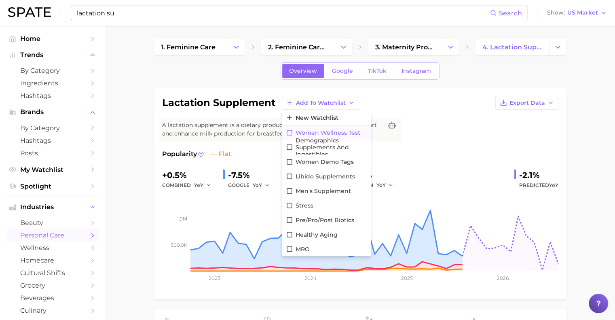
click at [287, 130] on icon at bounding box center [290, 133] width 6 height 6
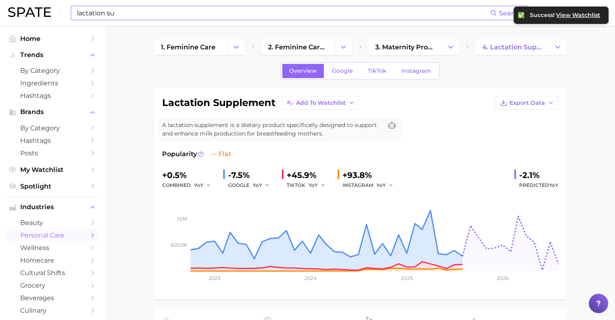
click at [33, 10] on img at bounding box center [29, 12] width 43 height 10
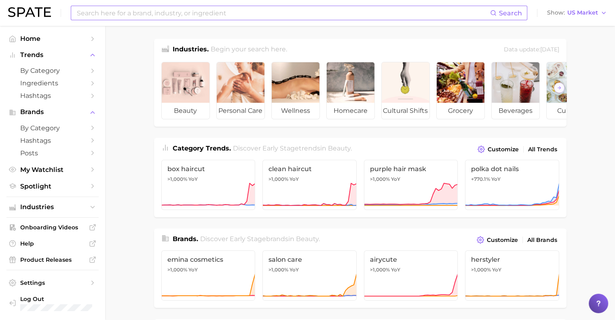
click at [86, 11] on input at bounding box center [283, 13] width 414 height 14
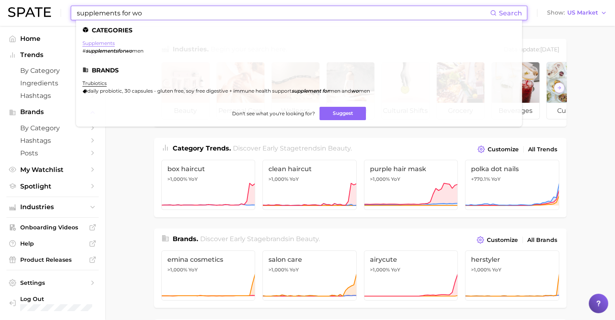
type input "supplements for wo"
click at [88, 41] on link "supplements" at bounding box center [98, 43] width 32 height 6
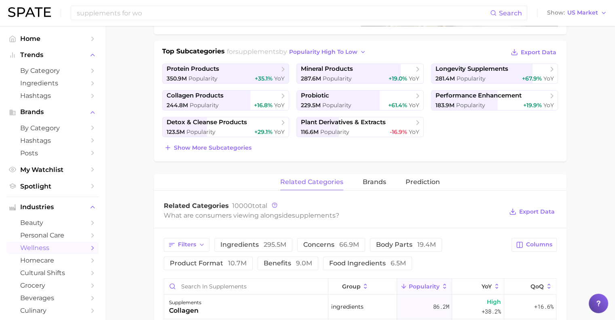
scroll to position [175, 0]
click at [222, 145] on span "Show more subcategories" at bounding box center [213, 147] width 78 height 7
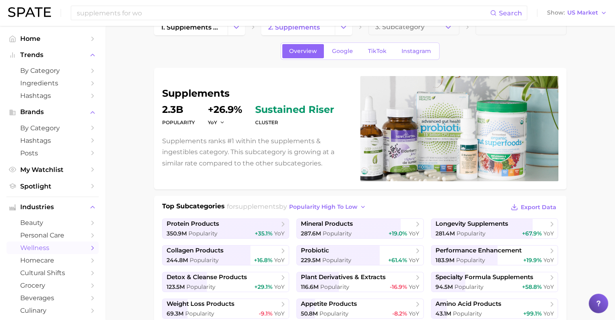
scroll to position [0, 0]
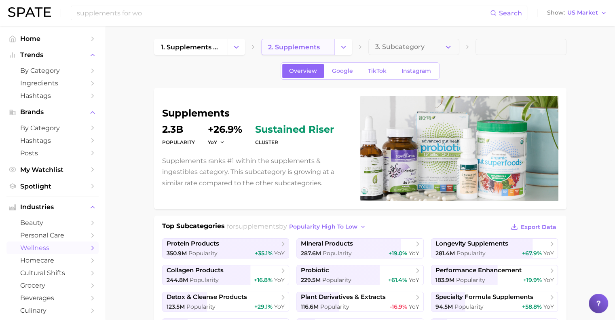
click at [303, 44] on link "2. supplements" at bounding box center [298, 47] width 74 height 16
click at [303, 46] on button "Change Category" at bounding box center [343, 47] width 17 height 16
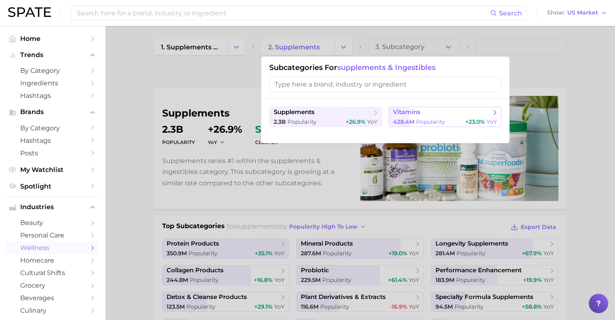
click at [303, 121] on span "Popularity" at bounding box center [430, 121] width 29 height 7
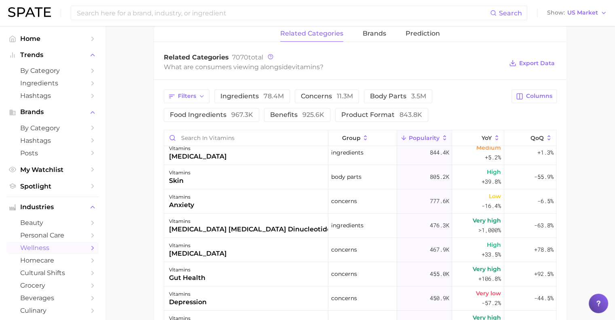
scroll to position [225, 0]
click at [58, 38] on span "Home" at bounding box center [52, 39] width 65 height 8
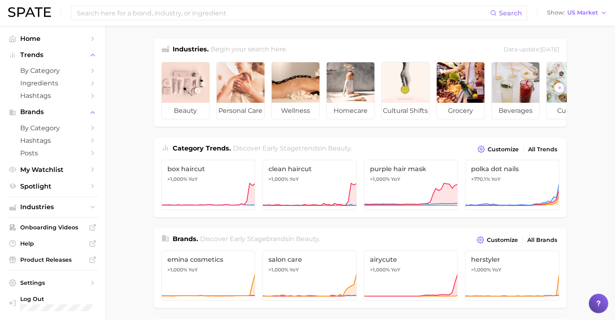
click at [27, 17] on link at bounding box center [29, 12] width 43 height 11
click at [118, 13] on input at bounding box center [283, 13] width 414 height 14
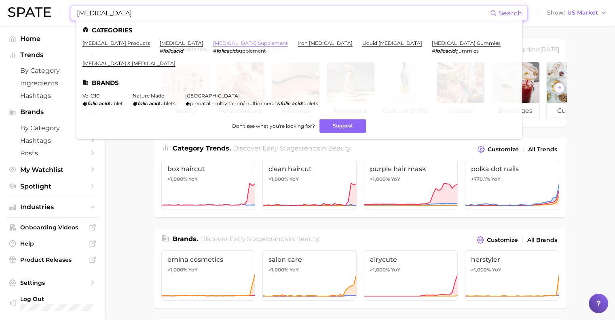
type input "folic acid"
click at [213, 45] on link "folic acid supplement" at bounding box center [250, 43] width 75 height 6
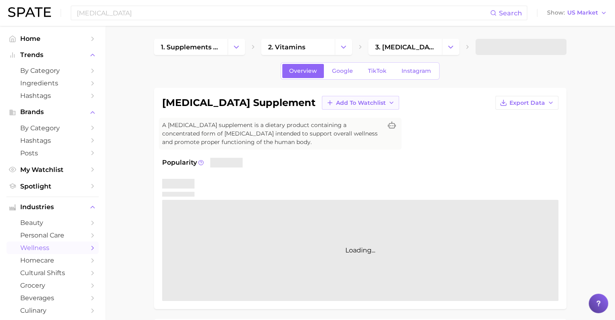
click at [303, 106] on button "Add to Watchlist" at bounding box center [360, 103] width 77 height 14
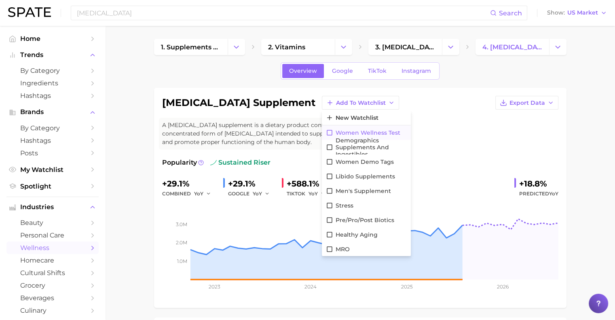
click at [303, 129] on icon at bounding box center [329, 132] width 7 height 7
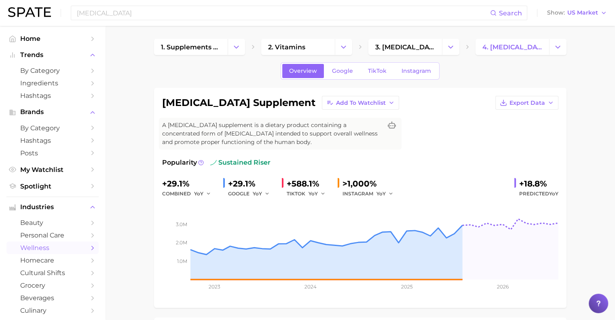
click at [241, 100] on h1 "folic acid supplement" at bounding box center [238, 103] width 153 height 10
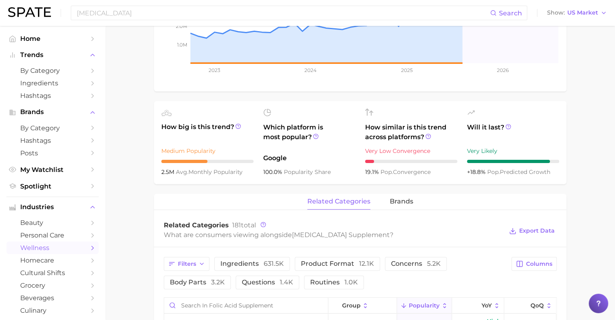
scroll to position [319, 0]
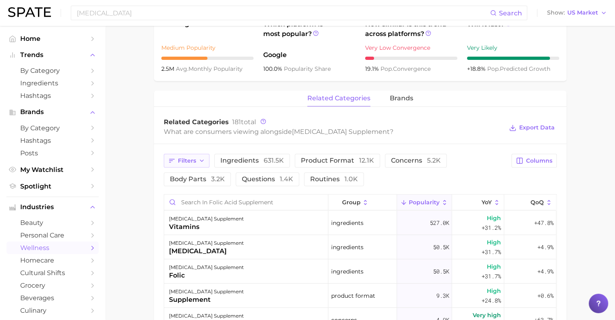
click at [192, 158] on span "Filters" at bounding box center [187, 160] width 18 height 7
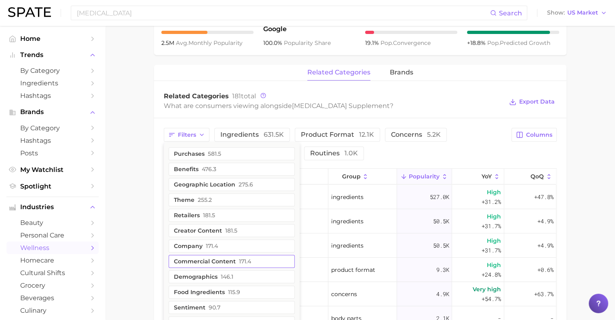
scroll to position [346, 0]
click at [200, 276] on button "demographics 146.1" at bounding box center [232, 275] width 126 height 13
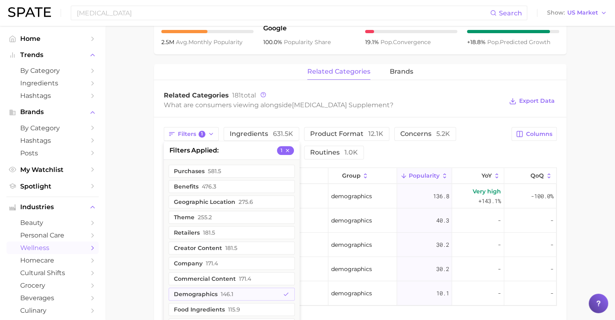
click at [128, 226] on main "1. supplements & ingestibles 2. vitamins 3. folic acid products 4. folic acid s…" at bounding box center [360, 26] width 510 height 692
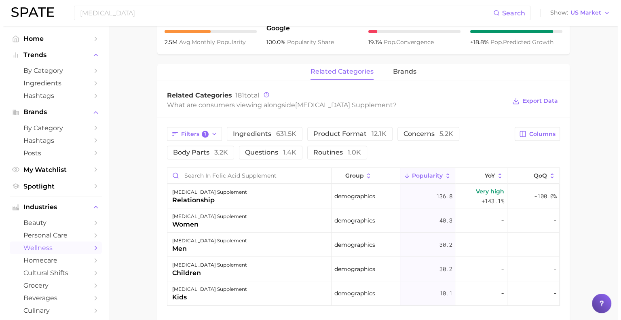
scroll to position [357, 0]
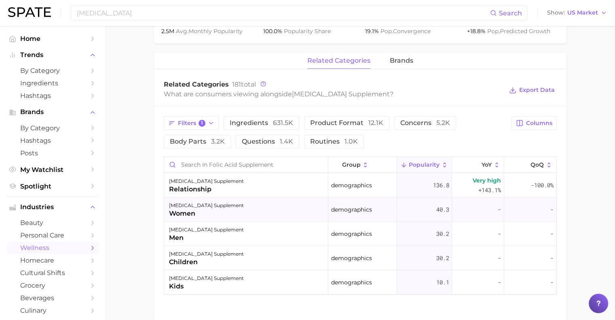
click at [181, 205] on div "folic acid supplement" at bounding box center [206, 205] width 75 height 10
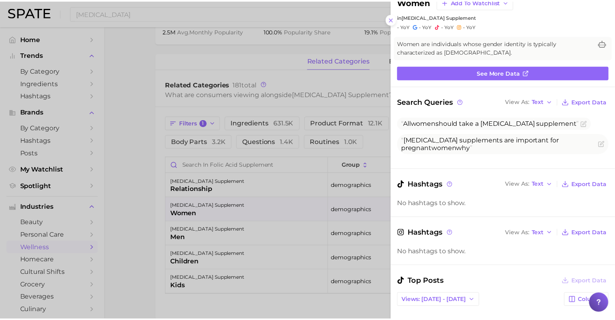
scroll to position [0, 0]
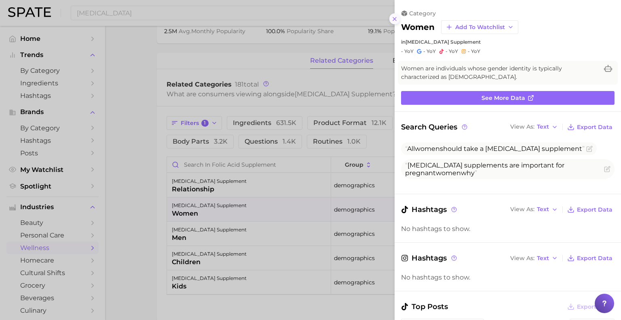
click at [303, 20] on icon at bounding box center [394, 19] width 6 height 6
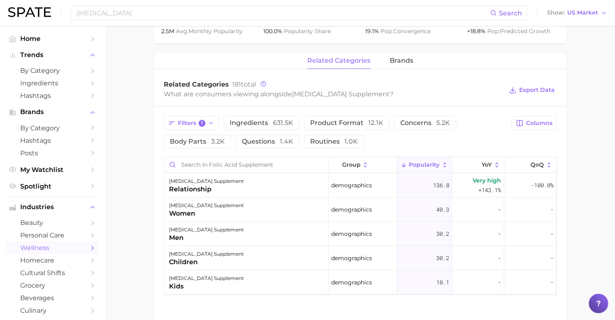
click at [25, 8] on img at bounding box center [29, 12] width 43 height 10
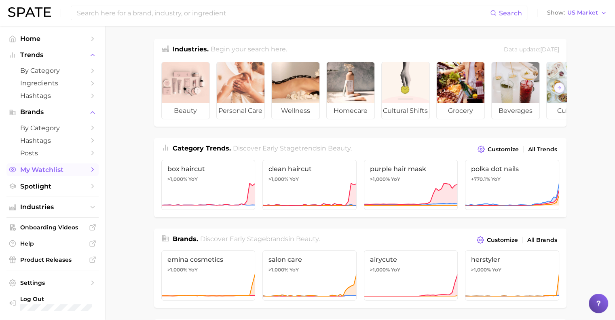
click at [32, 175] on link "My Watchlist" at bounding box center [52, 169] width 92 height 13
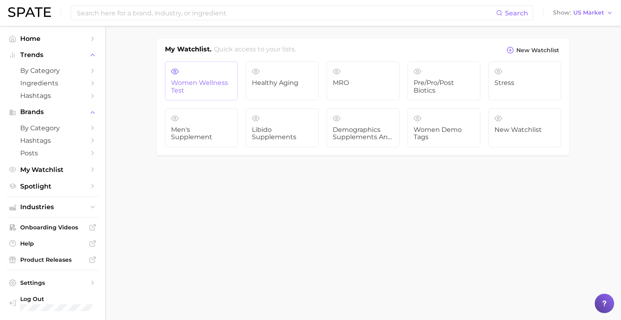
click at [179, 95] on link "Women Wellness Test" at bounding box center [201, 80] width 73 height 39
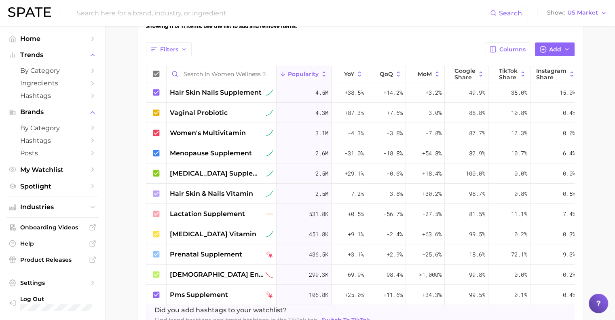
scroll to position [274, 0]
click at [189, 21] on div "Search Show US Market" at bounding box center [307, 13] width 599 height 26
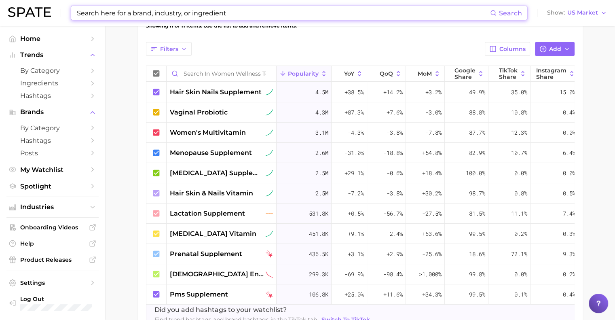
click at [179, 15] on input at bounding box center [283, 13] width 414 height 14
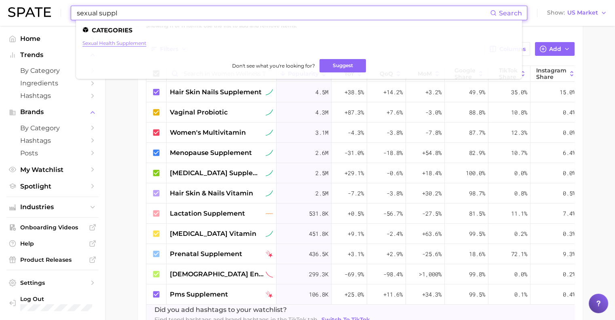
type input "sexual suppl"
click at [133, 40] on link "sexual health supplement" at bounding box center [114, 43] width 64 height 6
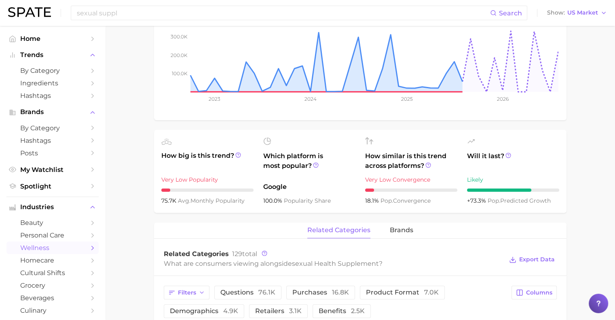
scroll to position [156, 0]
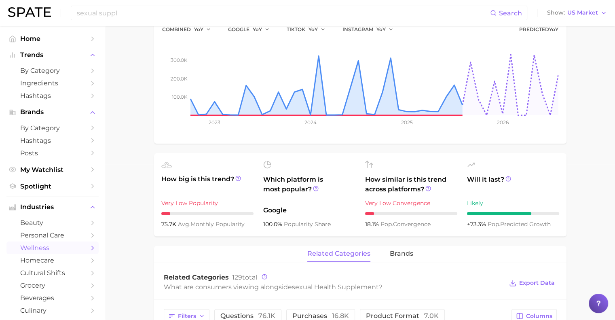
click at [44, 18] on link at bounding box center [29, 12] width 43 height 11
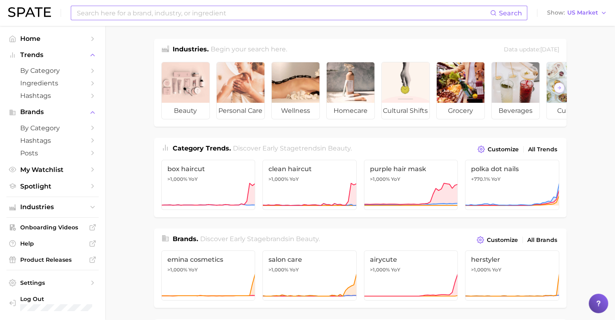
click at [107, 15] on input at bounding box center [283, 13] width 414 height 14
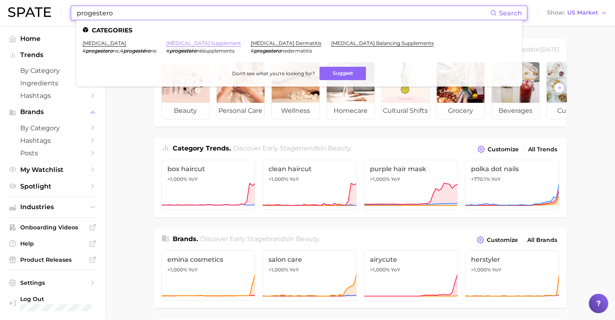
type input "progestero"
click at [184, 40] on link "progesterone supplement" at bounding box center [203, 43] width 75 height 6
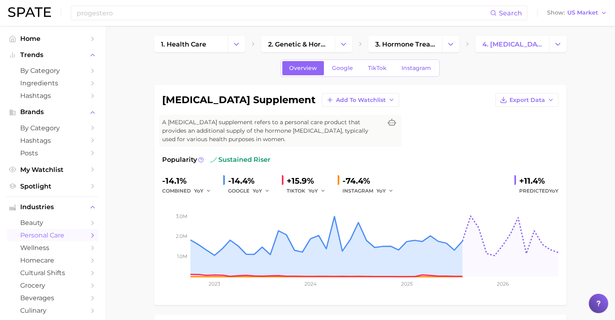
scroll to position [4, 0]
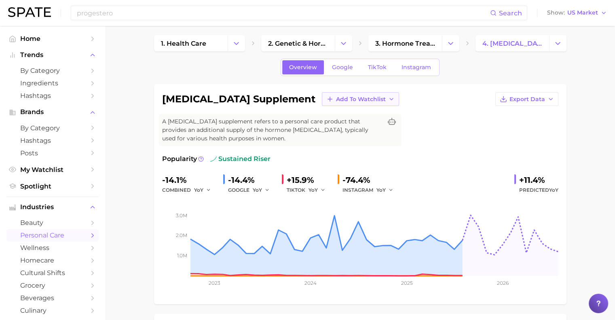
click at [303, 97] on span "Add to Watchlist" at bounding box center [361, 99] width 50 height 7
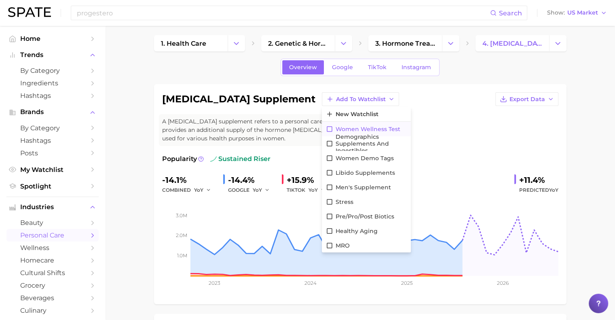
click at [303, 129] on icon at bounding box center [329, 128] width 7 height 7
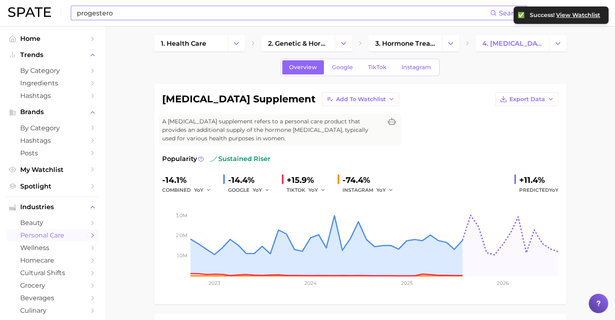
click at [167, 17] on input "progestero" at bounding box center [283, 13] width 414 height 14
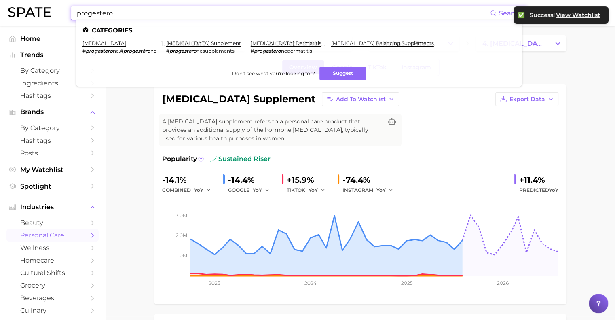
click at [167, 17] on input "progestero" at bounding box center [283, 13] width 414 height 14
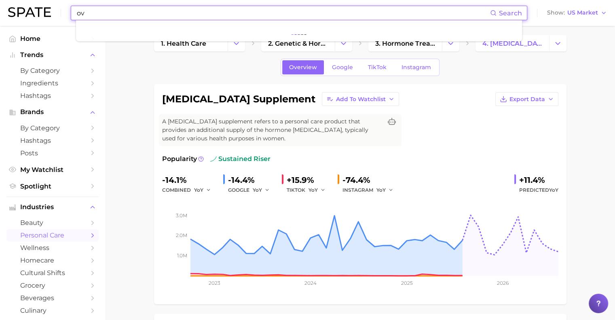
type input "o"
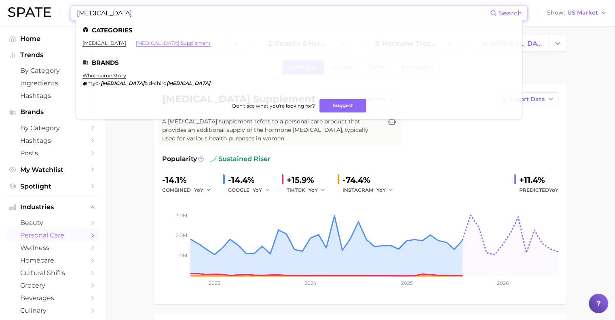
type input "inositol"
click at [136, 44] on link "inositol supplement" at bounding box center [173, 43] width 75 height 6
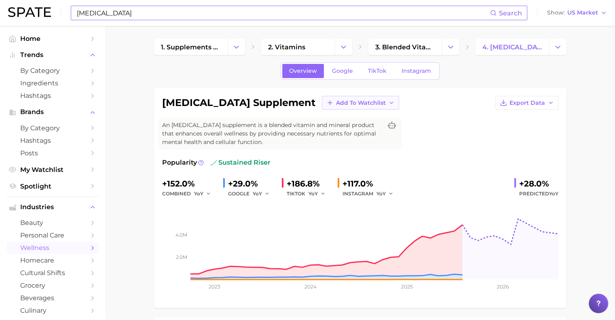
click at [303, 101] on span "Add to Watchlist" at bounding box center [361, 102] width 50 height 7
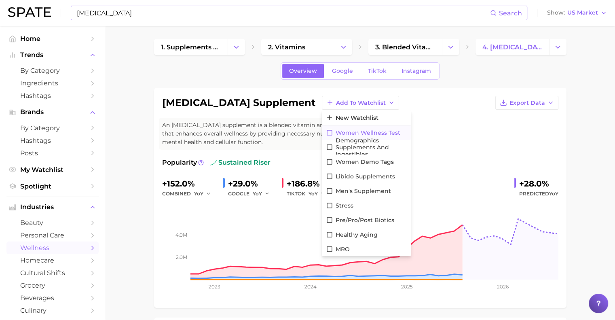
click at [303, 129] on icon at bounding box center [329, 132] width 7 height 7
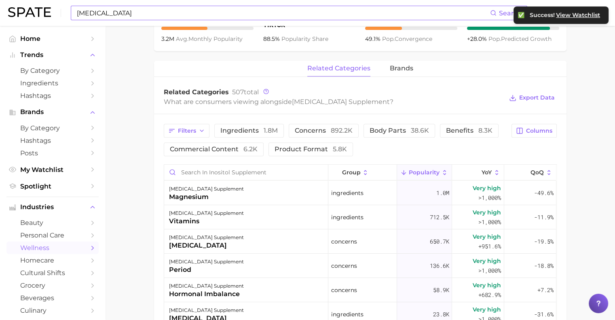
scroll to position [478, 0]
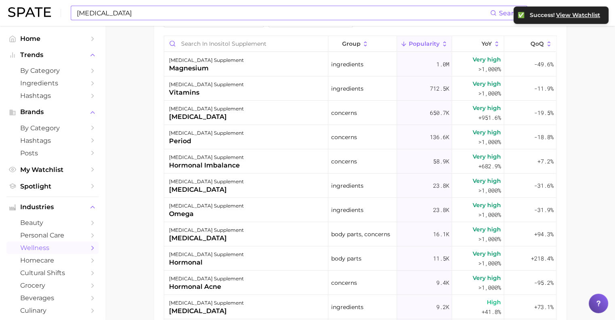
click at [25, 19] on div "inositol Search Show US Market" at bounding box center [307, 13] width 599 height 26
click at [28, 12] on img at bounding box center [29, 12] width 43 height 10
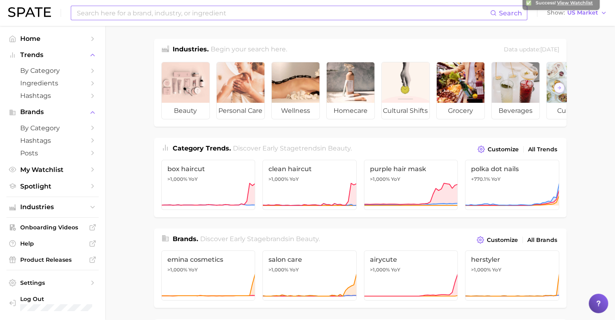
click at [139, 6] on div "Search" at bounding box center [299, 13] width 456 height 15
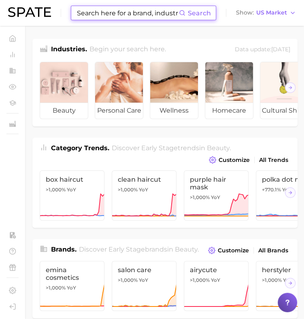
click at [135, 13] on input at bounding box center [127, 13] width 103 height 14
type input "o"
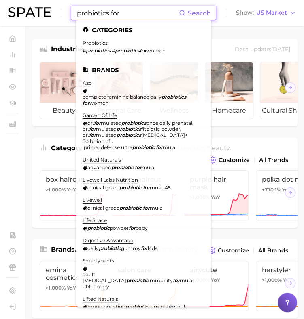
type input "probiotics for"
click at [141, 51] on em "probioticsfor" at bounding box center [131, 51] width 32 height 6
click at [101, 44] on link "probiotics" at bounding box center [94, 43] width 25 height 6
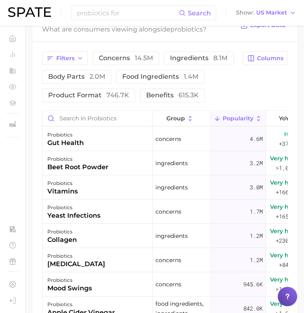
scroll to position [424, 0]
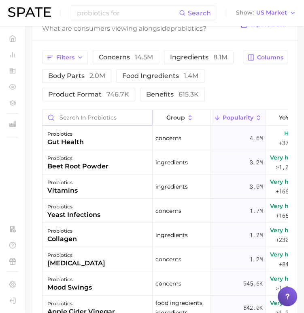
click at [92, 125] on input "Search in probiotics" at bounding box center [97, 117] width 110 height 15
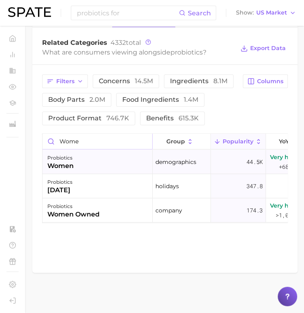
type input "wome"
click at [93, 155] on div "probiotics women" at bounding box center [97, 162] width 110 height 24
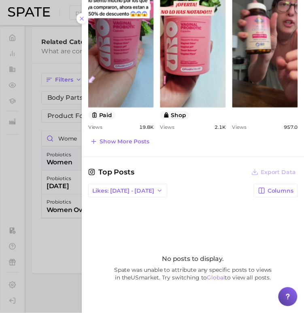
scroll to position [428, 0]
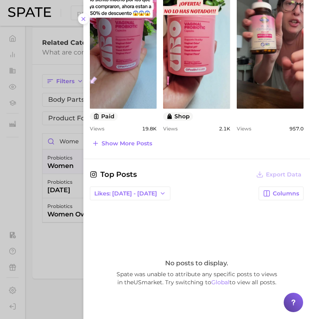
click at [66, 255] on div at bounding box center [155, 159] width 310 height 319
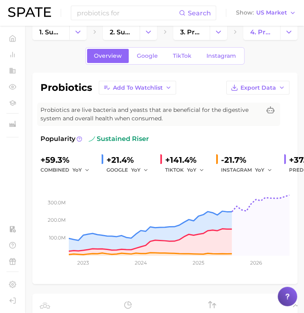
scroll to position [0, 0]
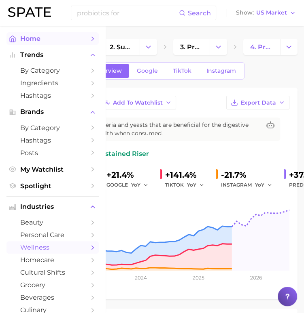
click at [9, 39] on icon "Sidebar" at bounding box center [12, 38] width 7 height 7
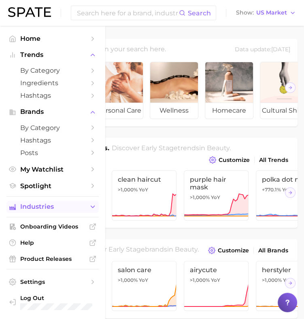
click at [38, 204] on button "Industries" at bounding box center [52, 207] width 92 height 12
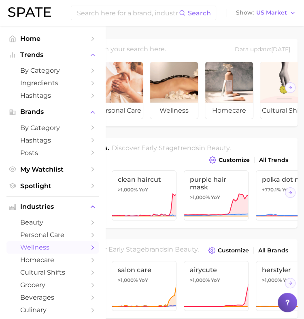
click at [38, 251] on span "wellness" at bounding box center [52, 248] width 65 height 8
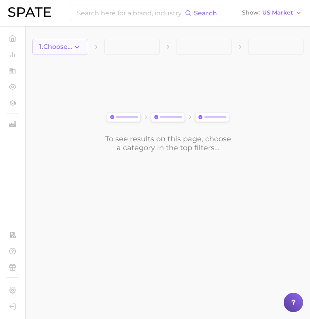
click at [83, 39] on button "1. Choose Category" at bounding box center [60, 47] width 56 height 16
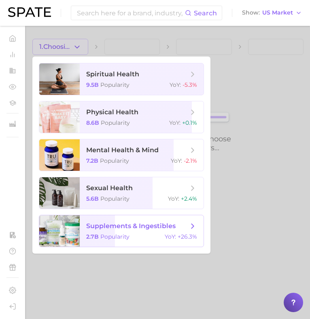
click at [99, 230] on span "supplements & ingestibles" at bounding box center [130, 226] width 89 height 8
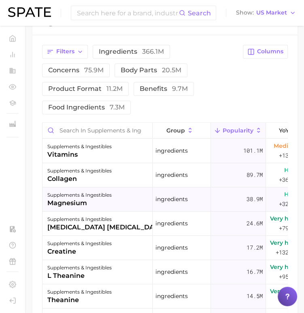
scroll to position [349, 0]
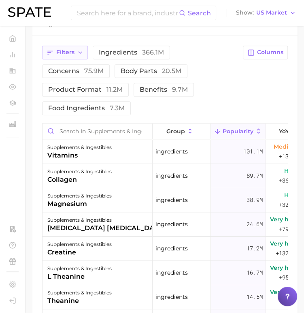
click at [79, 49] on icon "button" at bounding box center [80, 52] width 6 height 6
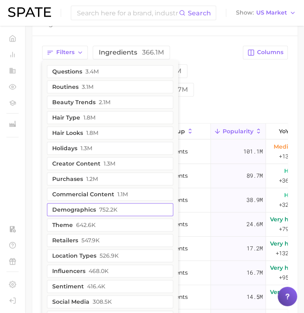
click at [71, 208] on button "demographics 752.2k" at bounding box center [110, 209] width 126 height 13
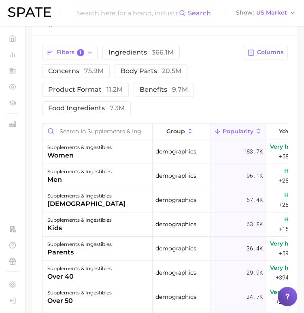
click at [243, 75] on div "Filters 1 ingredients 366.1m concerns 75.9m body parts 20.5m product format 11.…" at bounding box center [164, 81] width 245 height 70
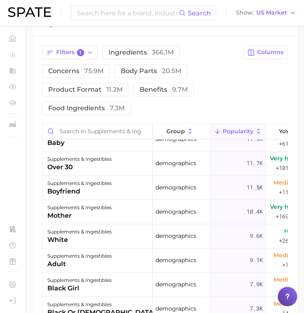
scroll to position [259, 0]
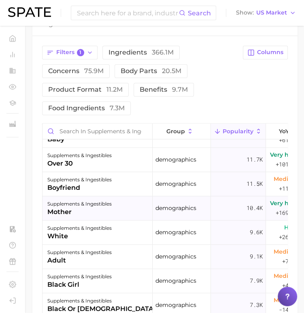
click at [124, 207] on div "supplements & ingestibles mother" at bounding box center [97, 208] width 110 height 24
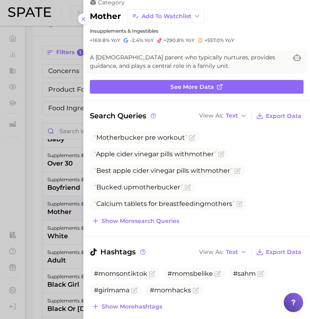
scroll to position [14, 0]
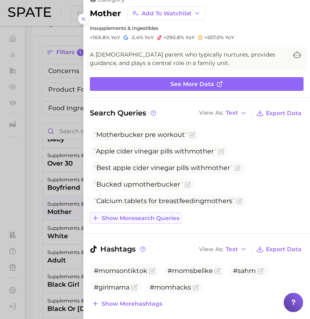
click at [161, 216] on span "Show more search queries" at bounding box center [140, 218] width 78 height 7
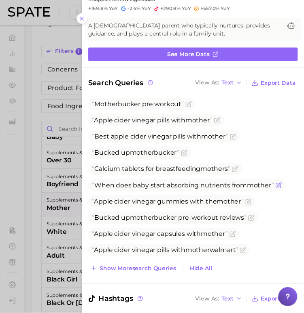
scroll to position [0, 0]
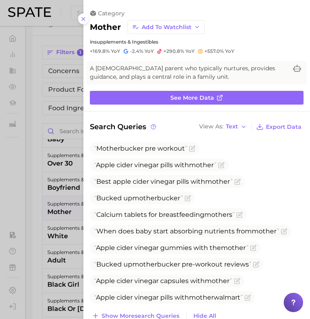
click at [46, 256] on div at bounding box center [155, 159] width 310 height 319
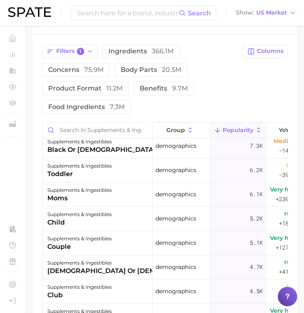
scroll to position [416, 0]
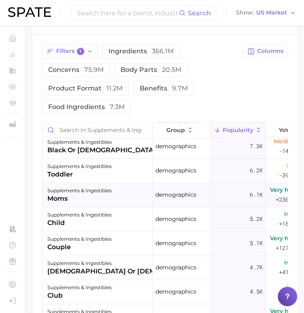
click at [95, 190] on div "supplements & ingestibles" at bounding box center [79, 191] width 64 height 10
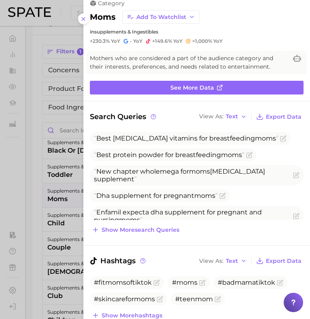
scroll to position [0, 0]
click at [157, 227] on span "Show more search queries" at bounding box center [140, 230] width 78 height 7
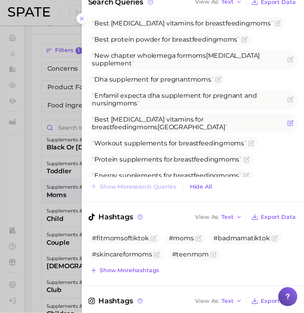
scroll to position [124, 0]
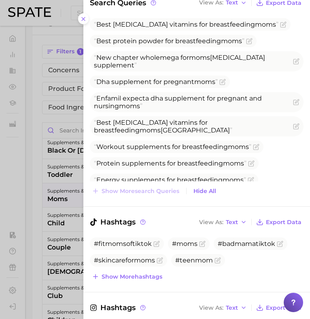
click at [62, 255] on div at bounding box center [155, 159] width 310 height 319
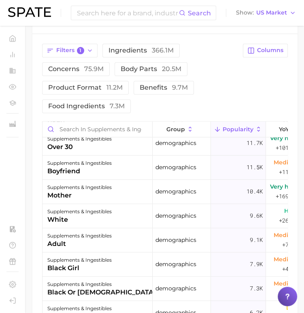
scroll to position [274, 0]
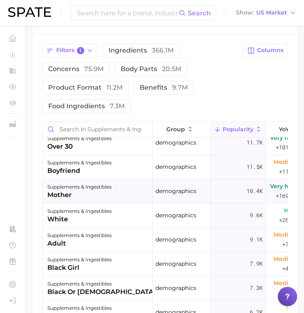
click at [113, 189] on div "supplements & ingestibles mother" at bounding box center [97, 191] width 110 height 24
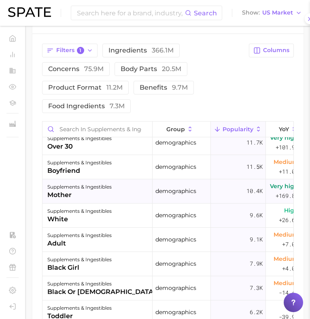
scroll to position [0, 0]
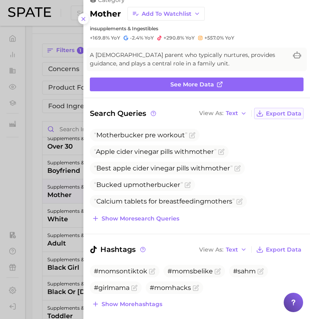
click at [273, 117] on button "Export Data" at bounding box center [278, 113] width 49 height 11
click at [280, 252] on button "Export Data" at bounding box center [278, 249] width 49 height 11
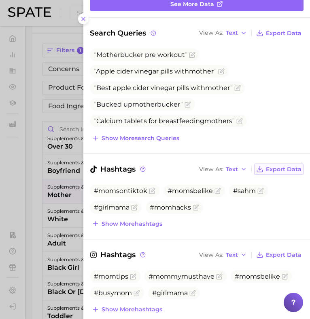
click at [280, 252] on span "Export Data" at bounding box center [284, 255] width 36 height 7
click at [34, 224] on div at bounding box center [155, 159] width 310 height 319
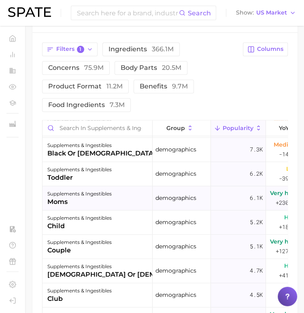
click at [88, 205] on div "moms" at bounding box center [79, 202] width 64 height 10
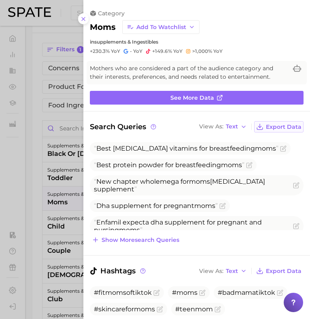
click at [272, 124] on span "Export Data" at bounding box center [284, 127] width 36 height 7
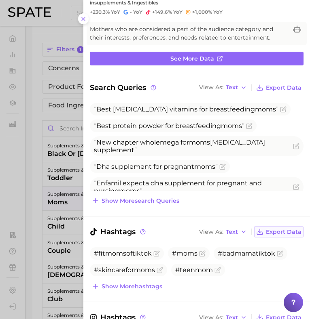
click at [282, 230] on span "Export Data" at bounding box center [284, 232] width 36 height 7
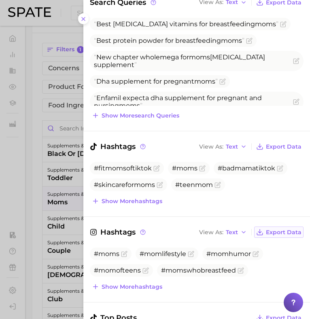
click at [279, 230] on span "Export Data" at bounding box center [284, 232] width 36 height 7
click at [42, 228] on div at bounding box center [155, 159] width 310 height 319
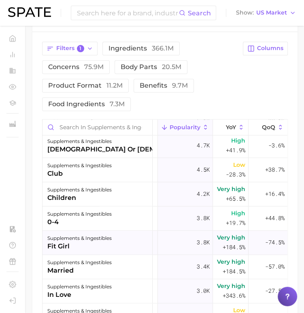
drag, startPoint x: 69, startPoint y: 246, endPoint x: 121, endPoint y: 230, distance: 54.5
click at [121, 231] on div "supplements & ingestibles fit girl" at bounding box center [97, 243] width 110 height 24
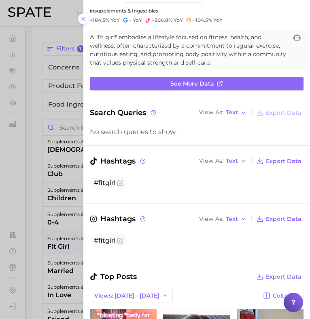
click at [65, 218] on div at bounding box center [155, 159] width 310 height 319
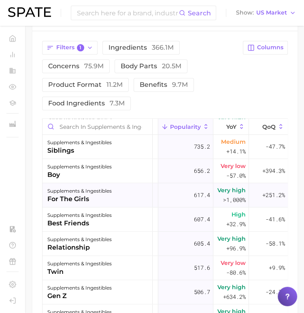
click at [91, 201] on div "for the girls" at bounding box center [79, 199] width 64 height 10
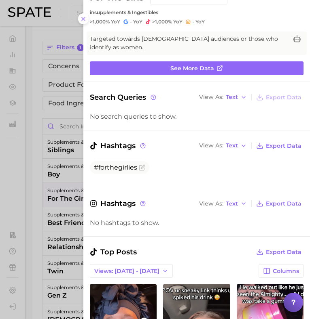
click at [66, 245] on div at bounding box center [155, 159] width 310 height 319
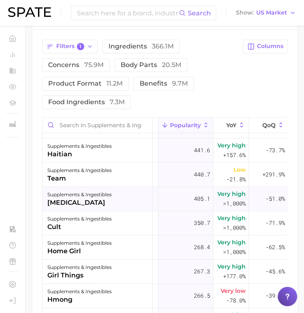
click at [93, 200] on div "[MEDICAL_DATA]" at bounding box center [79, 203] width 64 height 10
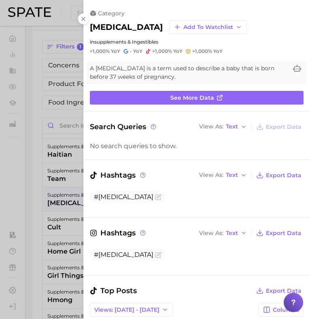
click at [66, 227] on div at bounding box center [155, 159] width 310 height 319
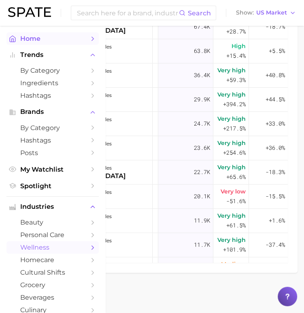
click at [13, 38] on icon "Sidebar" at bounding box center [12, 38] width 7 height 7
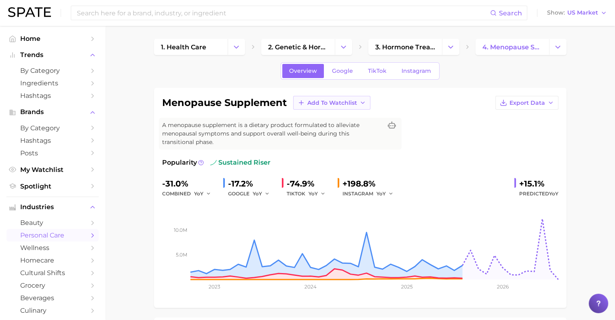
click at [341, 108] on button "Add to Watchlist" at bounding box center [331, 103] width 77 height 14
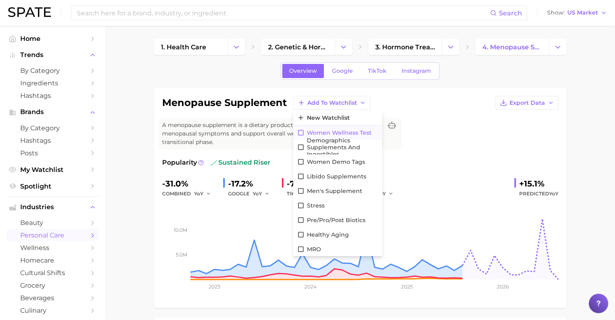
click at [301, 132] on icon at bounding box center [300, 132] width 7 height 7
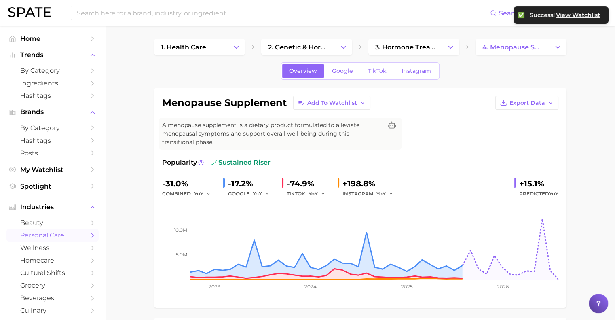
click at [26, 7] on img at bounding box center [29, 12] width 43 height 10
